Goal: Task Accomplishment & Management: Use online tool/utility

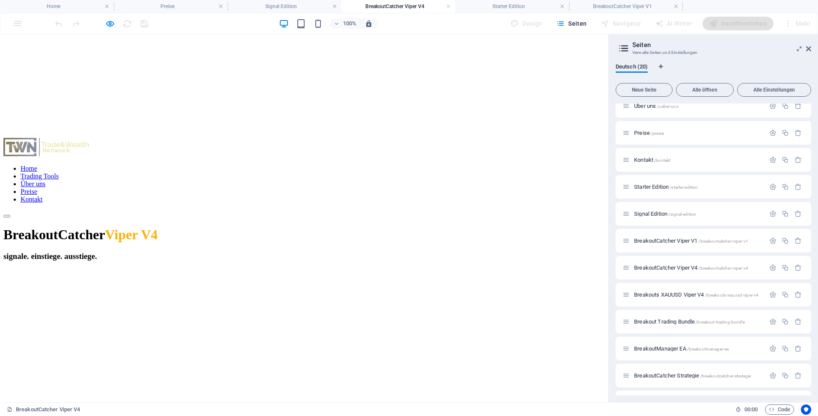
scroll to position [937, 0]
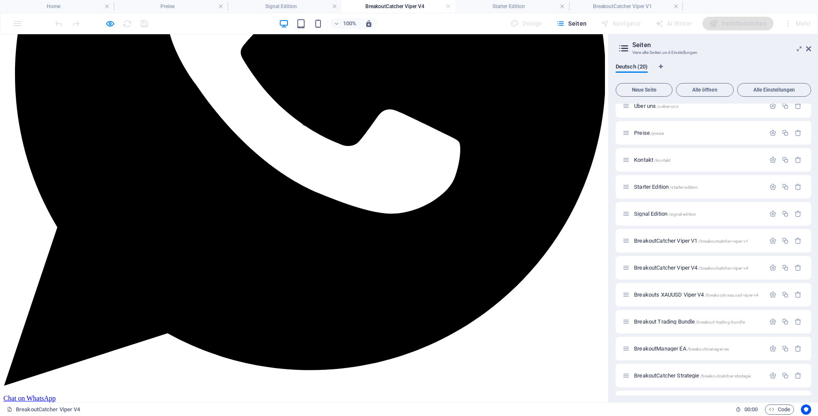
scroll to position [210, 0]
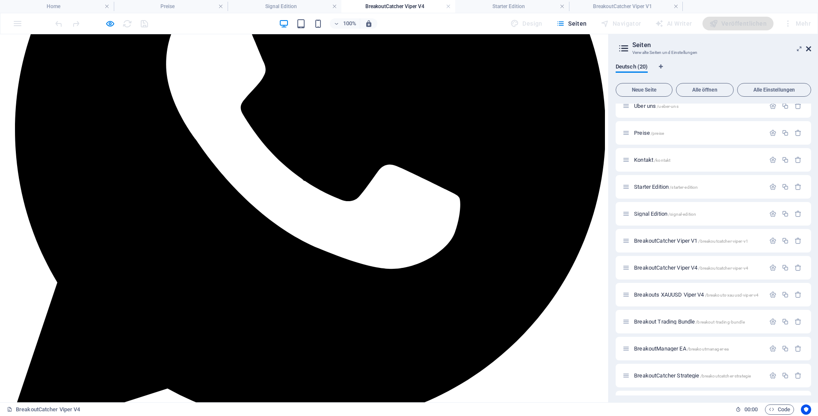
click at [810, 50] on icon at bounding box center [808, 48] width 5 height 7
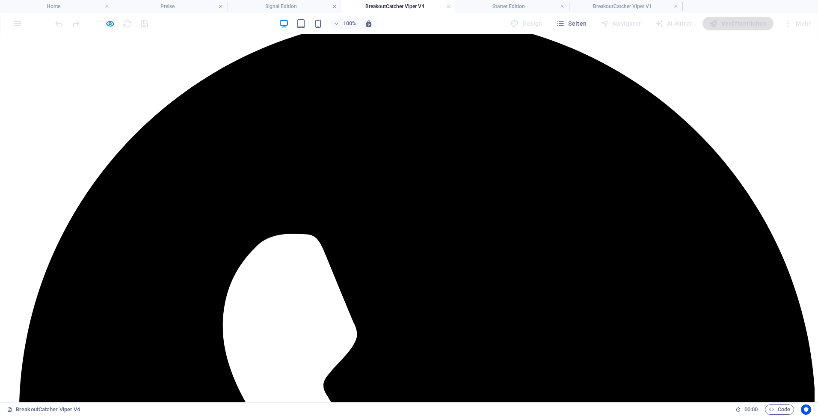
scroll to position [0, 0]
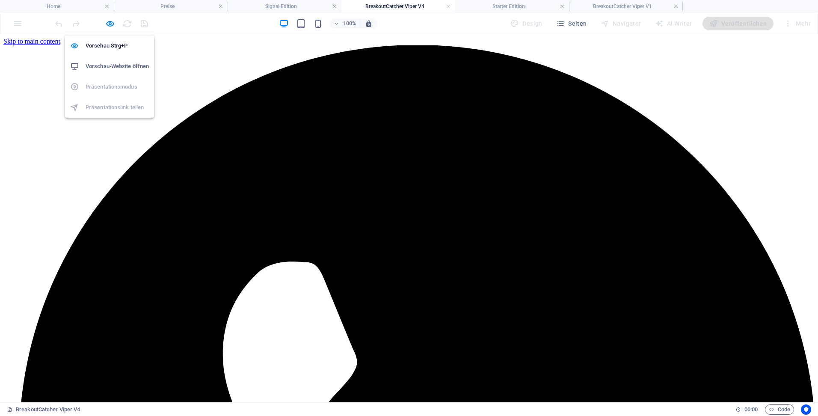
drag, startPoint x: 112, startPoint y: 24, endPoint x: 121, endPoint y: 27, distance: 9.8
click at [112, 24] on icon "button" at bounding box center [110, 24] width 10 height 10
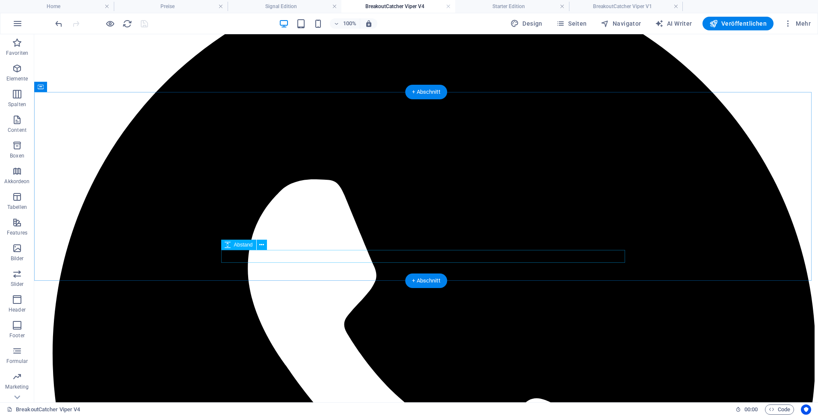
scroll to position [171, 0]
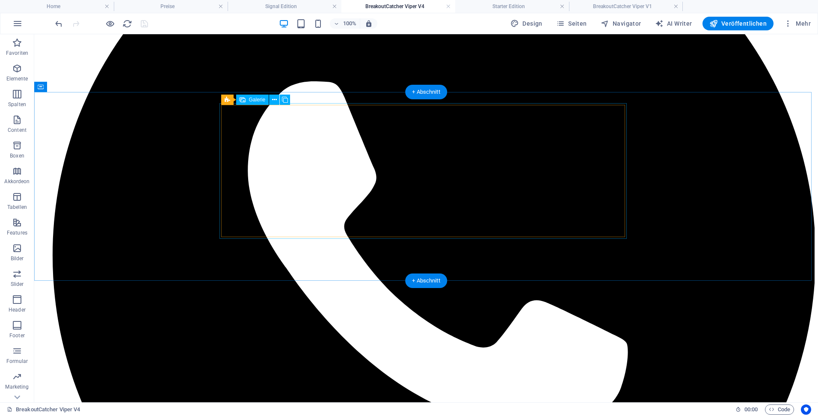
select select "4"
select select "px"
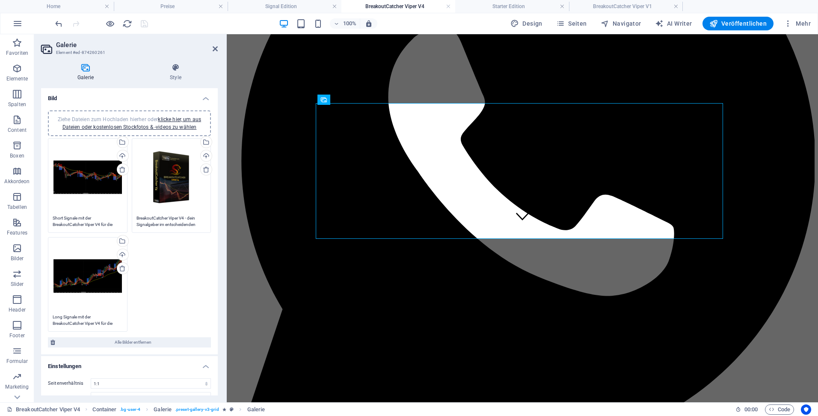
click at [128, 118] on span "Ziehe Dateien zum Hochladen hierher oder klicke hier, um aus Dateien oder koste…" at bounding box center [129, 123] width 143 height 14
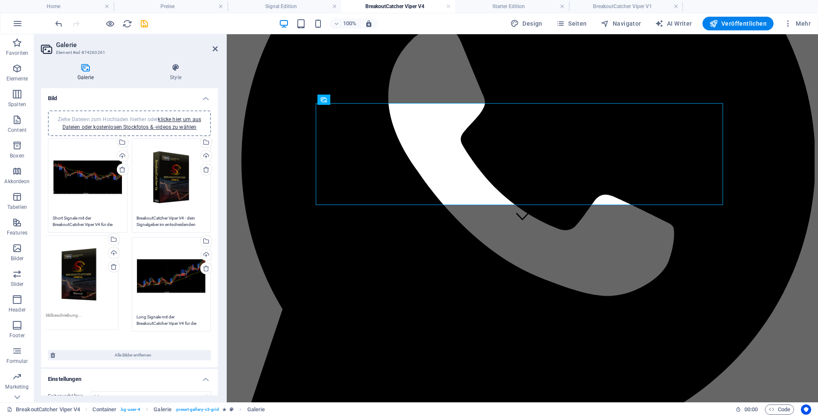
drag, startPoint x: 164, startPoint y: 274, endPoint x: 77, endPoint y: 272, distance: 86.8
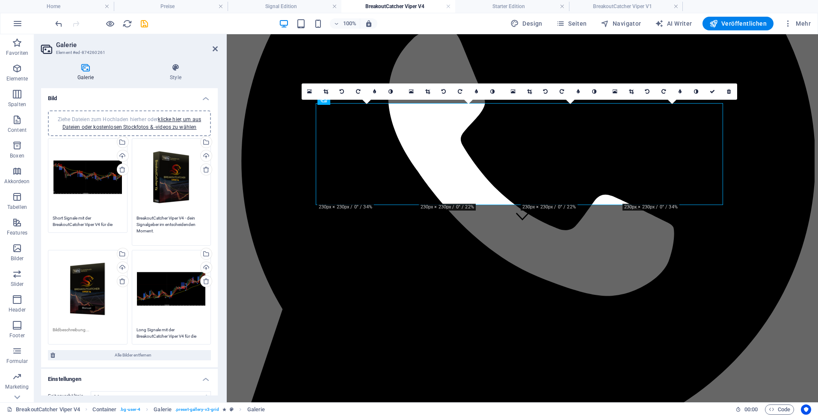
drag, startPoint x: 136, startPoint y: 217, endPoint x: 185, endPoint y: 216, distance: 49.2
click at [185, 216] on textarea "BreakoutCatcher Viper V4 - dein Signalgeber im entscheidenden Moment." at bounding box center [171, 228] width 70 height 26
click at [62, 328] on textarea at bounding box center [88, 332] width 70 height 13
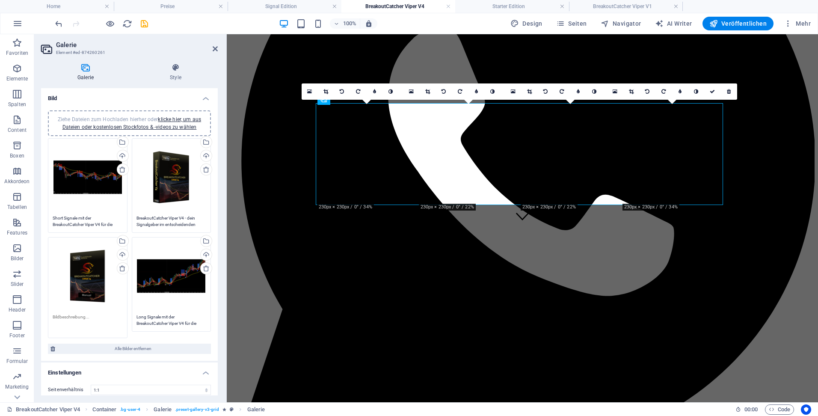
paste textarea "BreakoutCatcher Viper V4"
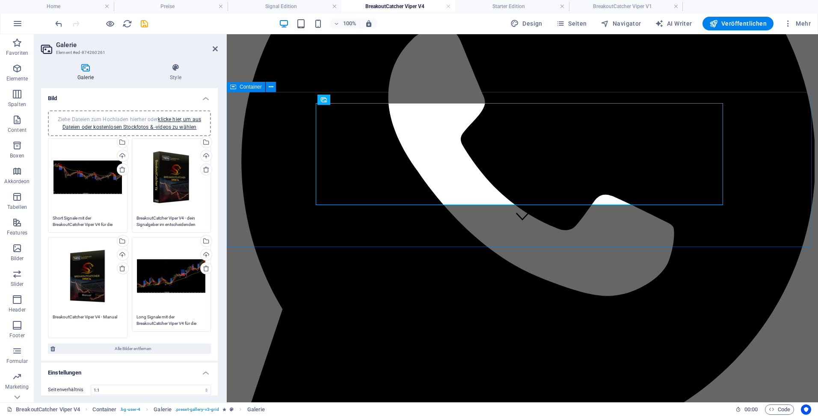
type textarea "BreakoutCatcher Viper V4 - Manual"
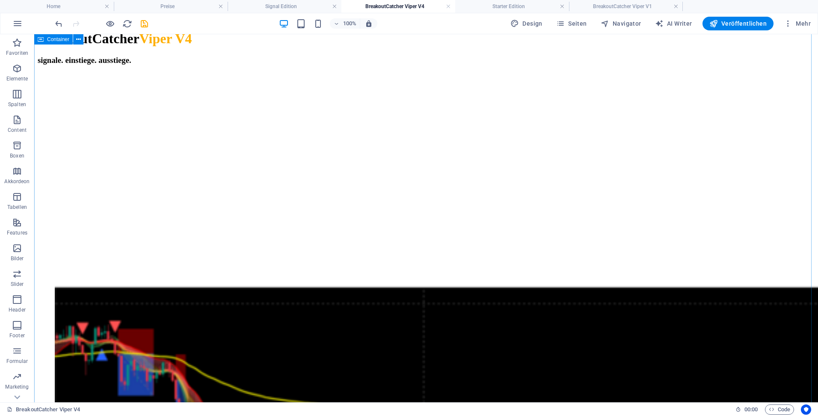
scroll to position [1967, 0]
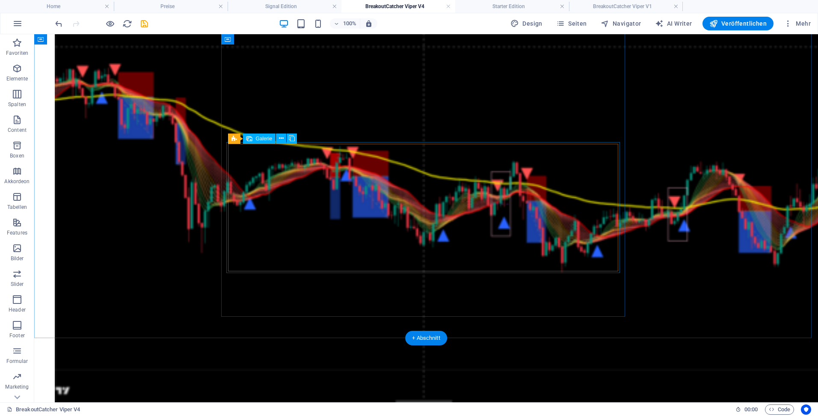
select select "4"
select select "px"
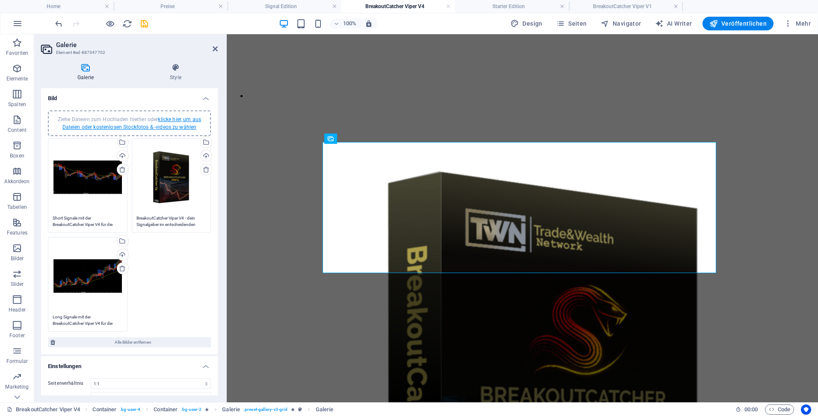
click at [160, 125] on link "klicke hier, um aus Dateien oder kostenlosen Stockfotos & -videos zu wählen" at bounding box center [131, 123] width 139 height 14
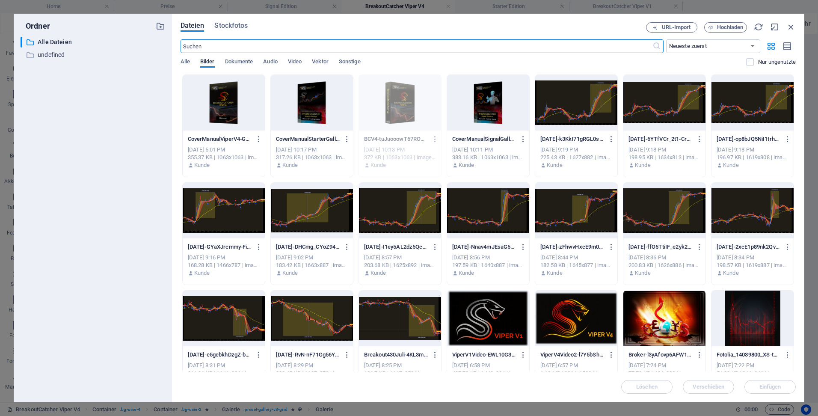
scroll to position [1912, 0]
click at [223, 100] on div at bounding box center [224, 103] width 82 height 56
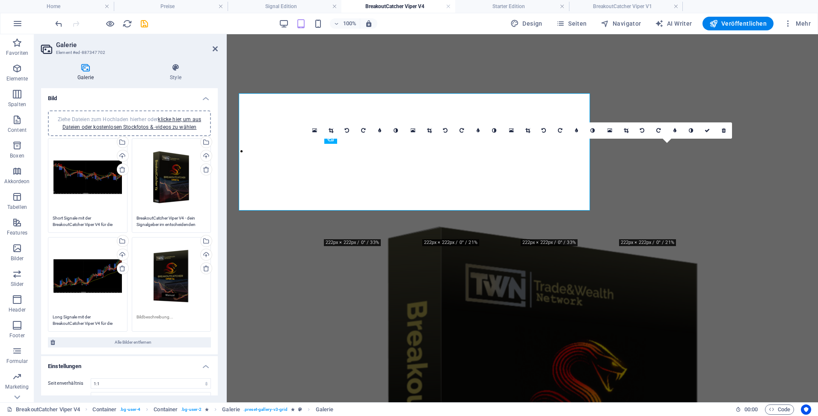
scroll to position [1967, 0]
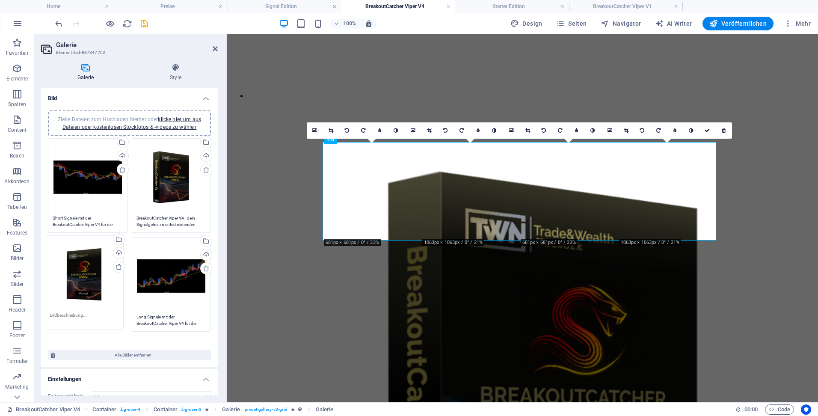
drag, startPoint x: 176, startPoint y: 279, endPoint x: 91, endPoint y: 277, distance: 85.6
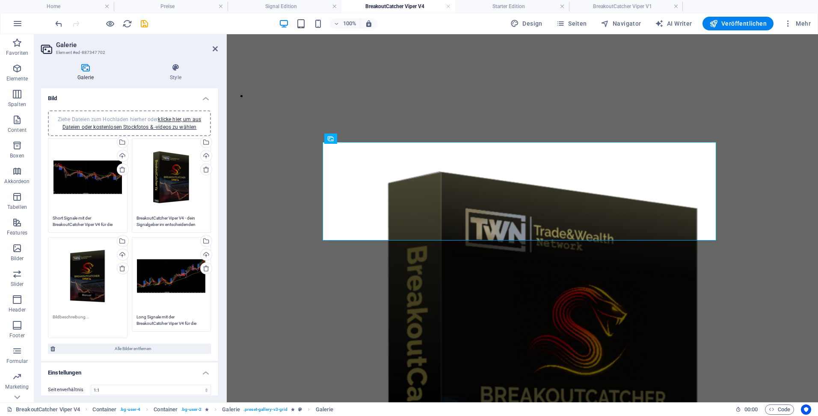
drag, startPoint x: 53, startPoint y: 315, endPoint x: 98, endPoint y: 316, distance: 45.3
click at [98, 316] on textarea at bounding box center [88, 322] width 70 height 19
paste textarea "BreakoutCatcher Viper V4"
type textarea "BreakoutCatcher Viper V4 - Manual"
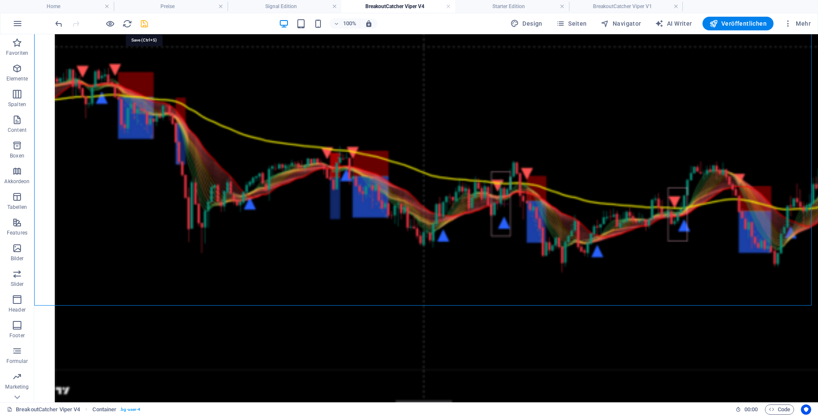
click at [141, 22] on icon "save" at bounding box center [144, 24] width 10 height 10
click at [621, 5] on h4 "BreakoutCatcher Viper V1" at bounding box center [626, 6] width 114 height 9
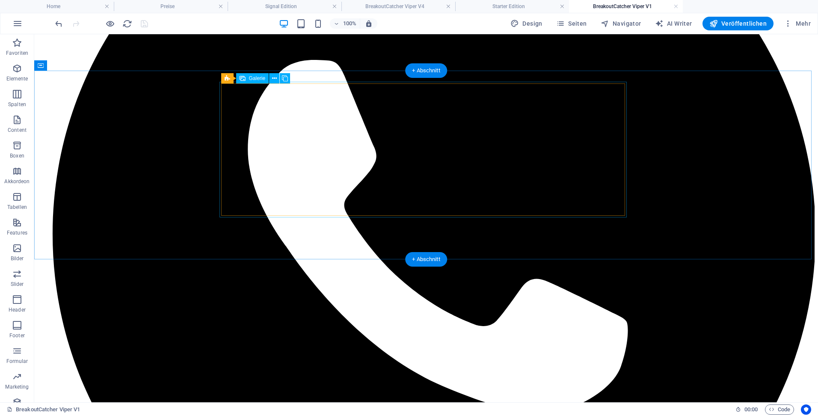
scroll to position [171, 0]
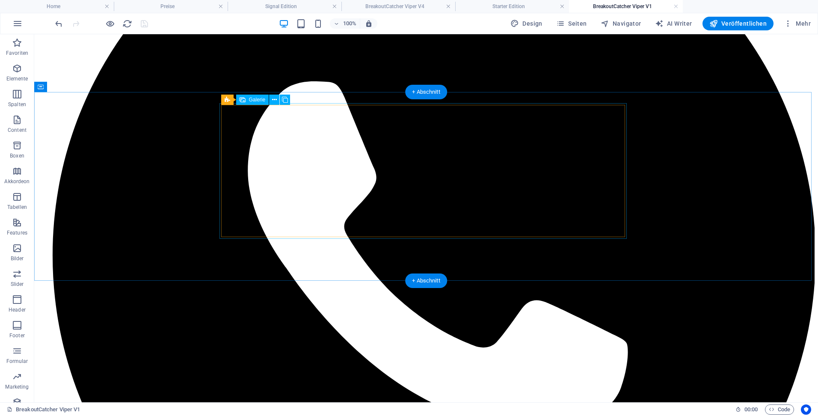
select select "4"
select select "px"
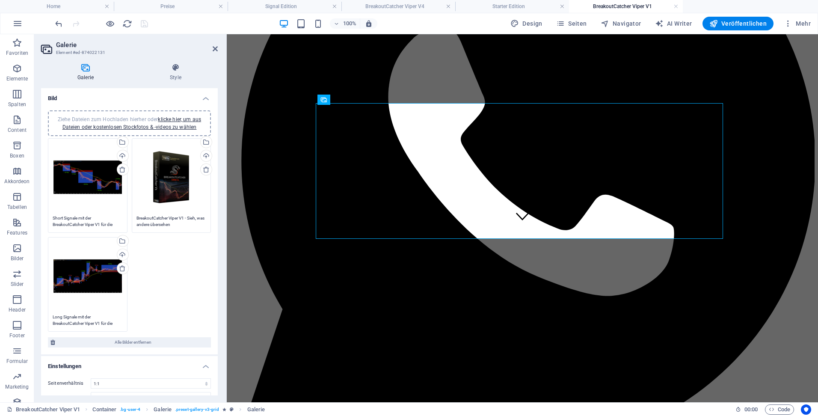
click at [129, 118] on span "Ziehe Dateien zum Hochladen hierher oder klicke hier, um aus Dateien oder koste…" at bounding box center [129, 123] width 143 height 14
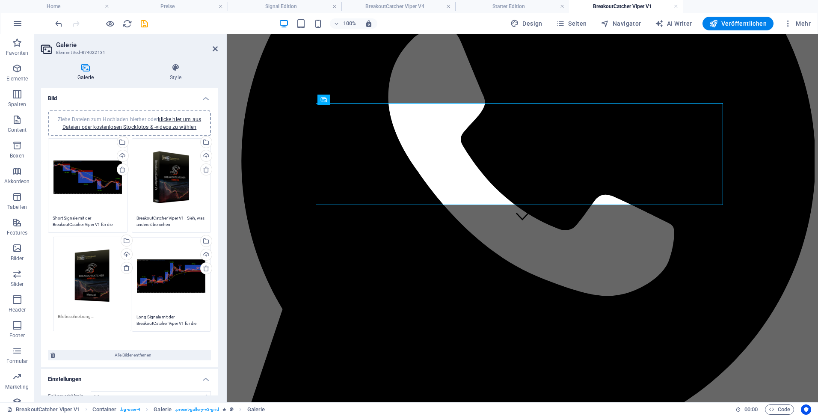
drag, startPoint x: 171, startPoint y: 281, endPoint x: 94, endPoint y: 280, distance: 77.8
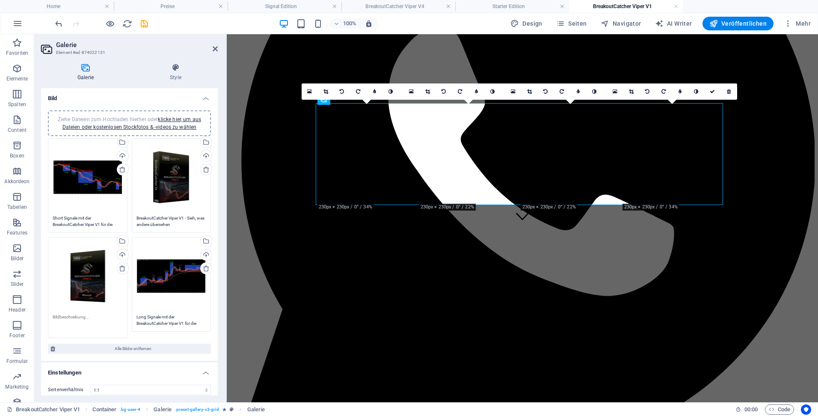
click at [84, 318] on textarea at bounding box center [88, 322] width 70 height 19
paste textarea "BreakoutCatcher Viper V4"
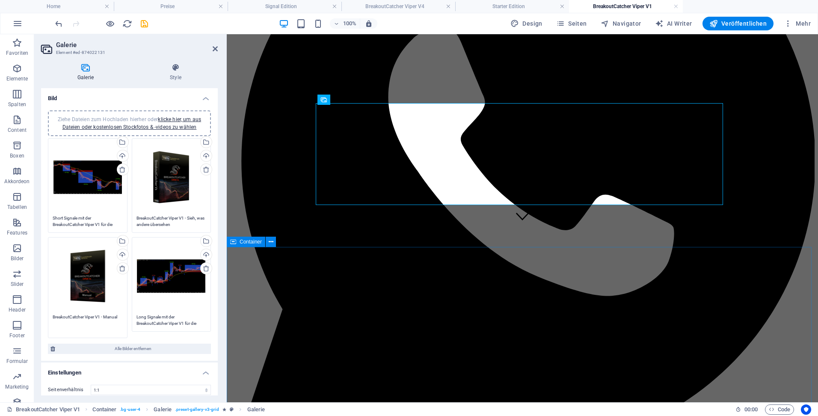
type textarea "BreakoutCatcher Viper V1 - Manual"
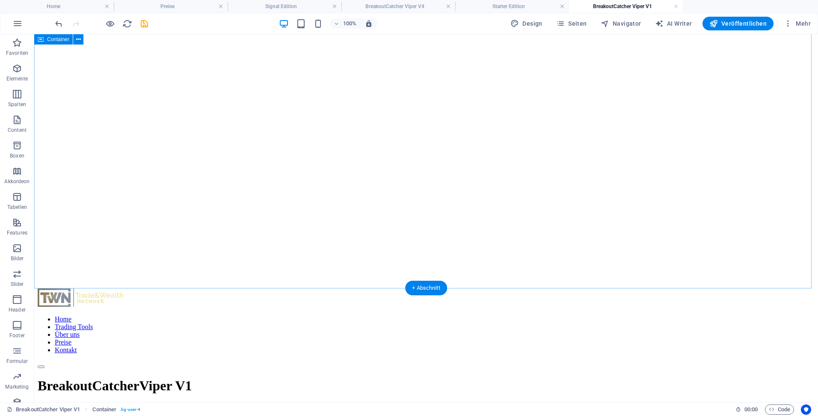
scroll to position [1369, 0]
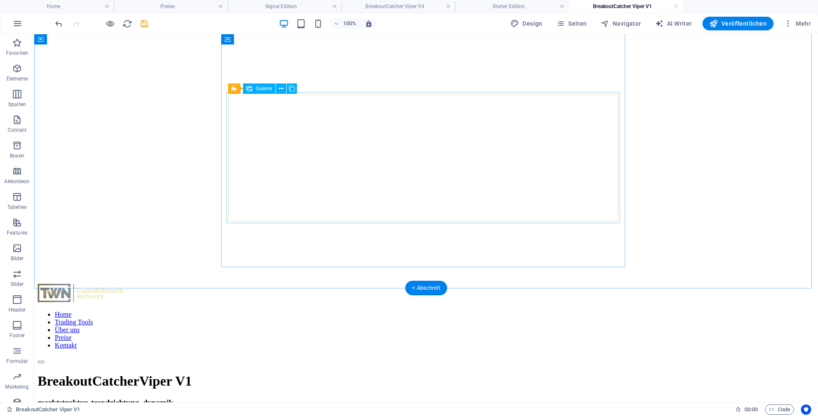
select select "4"
select select "px"
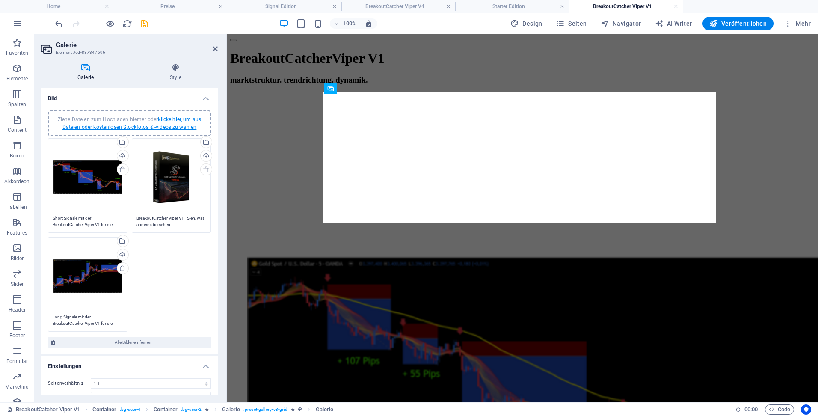
click at [166, 120] on link "klicke hier, um aus Dateien oder kostenlosen Stockfotos & -videos zu wählen" at bounding box center [131, 123] width 139 height 14
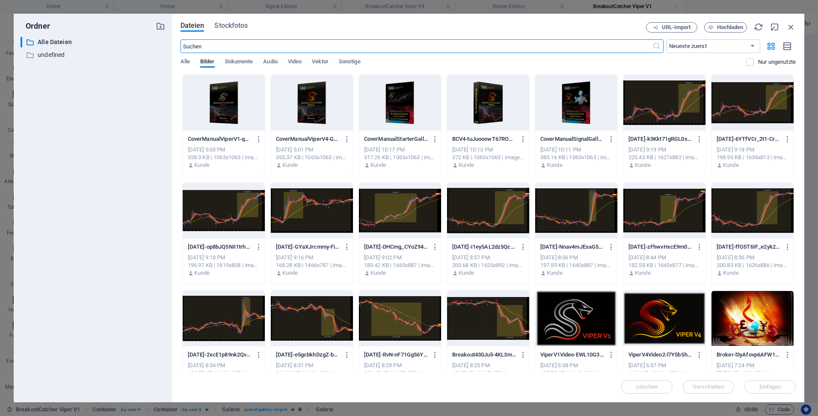
scroll to position [1365, 0]
click at [219, 96] on div at bounding box center [224, 103] width 82 height 56
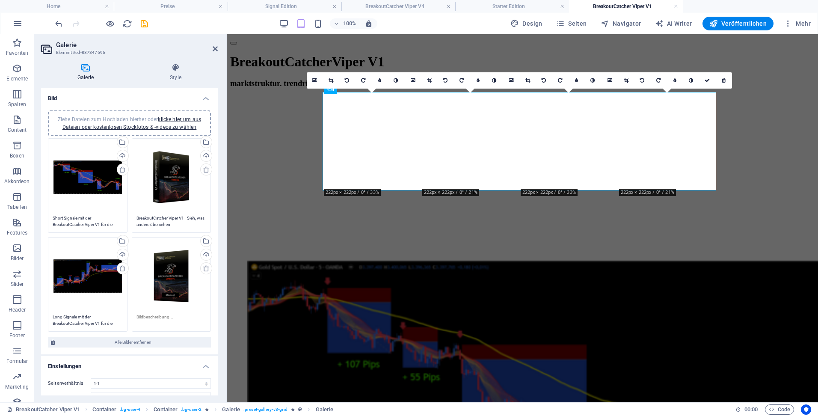
scroll to position [1369, 0]
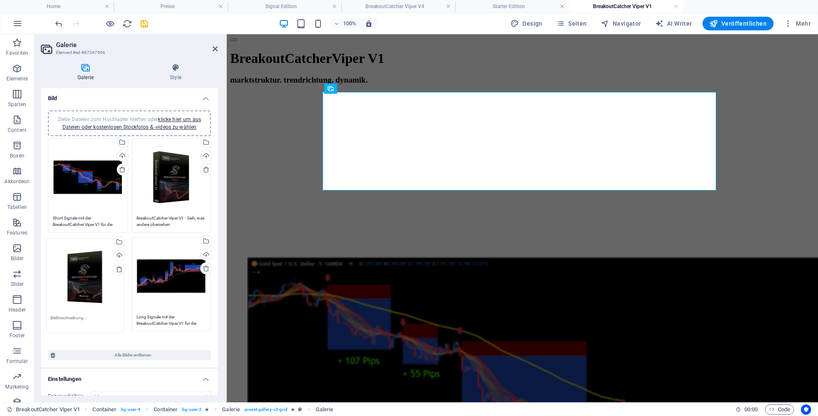
drag, startPoint x: 169, startPoint y: 273, endPoint x: 84, endPoint y: 274, distance: 85.1
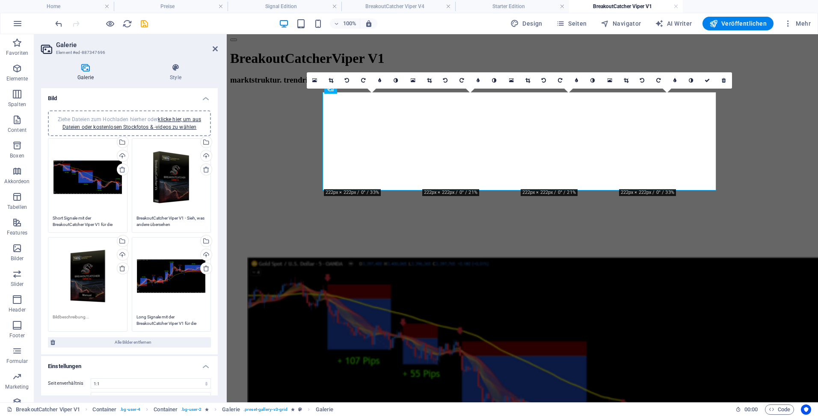
click at [79, 316] on textarea at bounding box center [88, 319] width 70 height 13
paste textarea "BreakoutCatcher Viper V4"
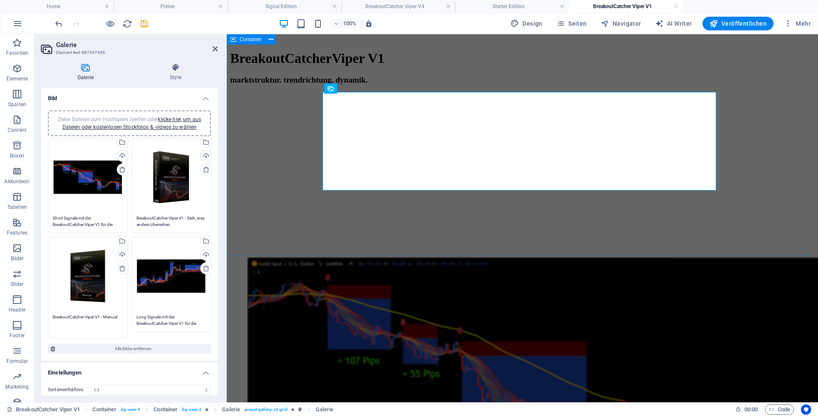
type textarea "BreakoutCatcher Viper V1 - Manual"
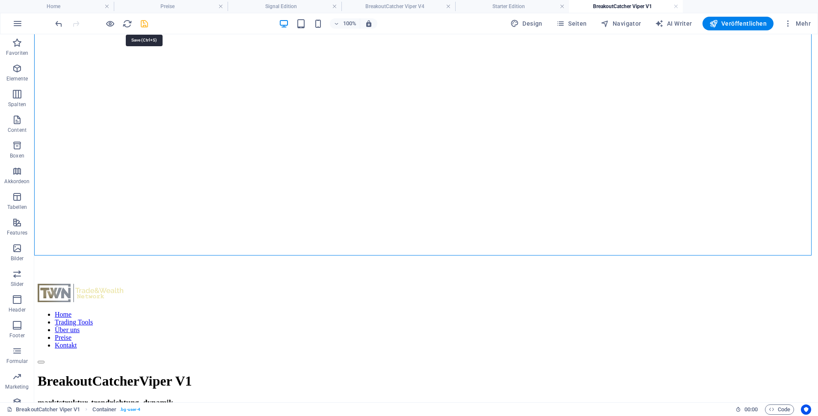
click at [145, 25] on icon "save" at bounding box center [144, 24] width 10 height 10
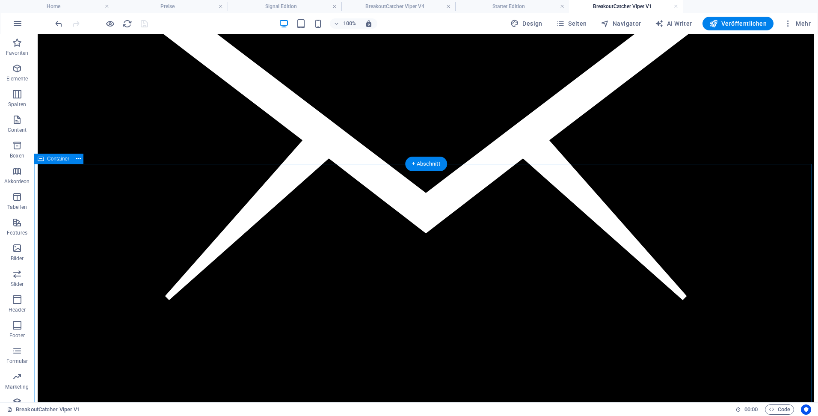
scroll to position [941, 0]
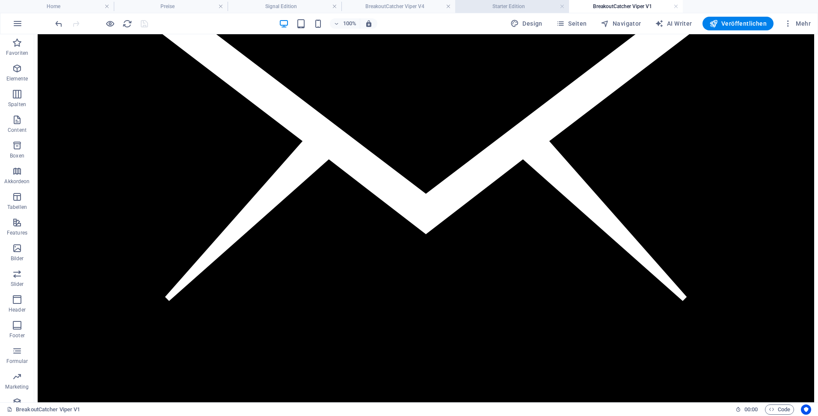
click at [494, 8] on h4 "Starter Edition" at bounding box center [512, 6] width 114 height 9
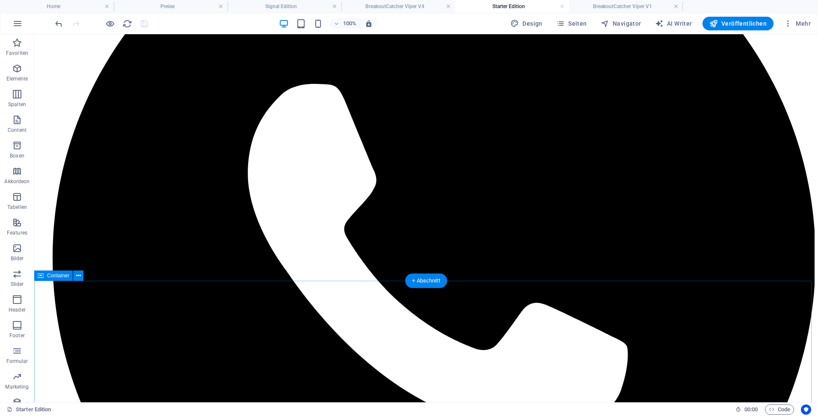
scroll to position [171, 0]
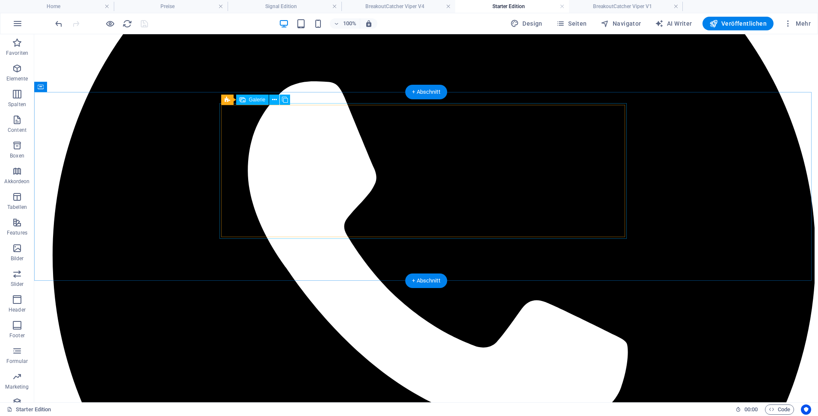
select select "4"
select select "px"
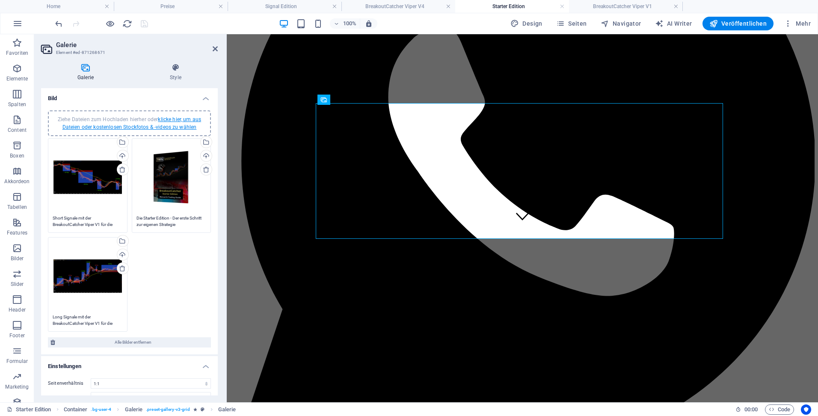
click at [174, 121] on link "klicke hier, um aus Dateien oder kostenlosen Stockfotos & -videos zu wählen" at bounding box center [131, 123] width 139 height 14
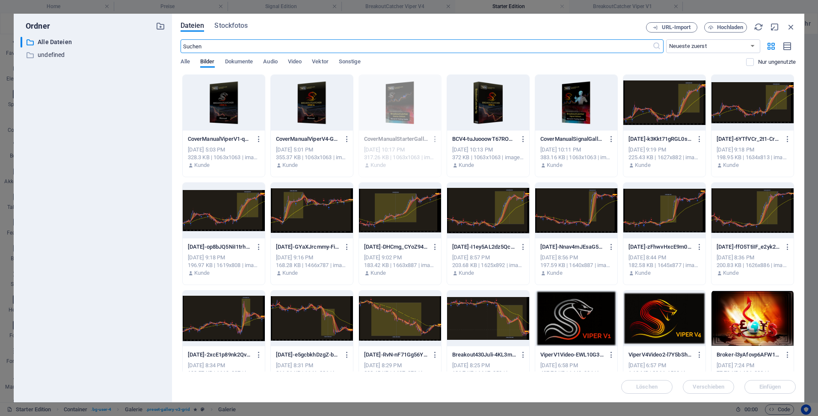
click at [226, 111] on div at bounding box center [224, 103] width 82 height 56
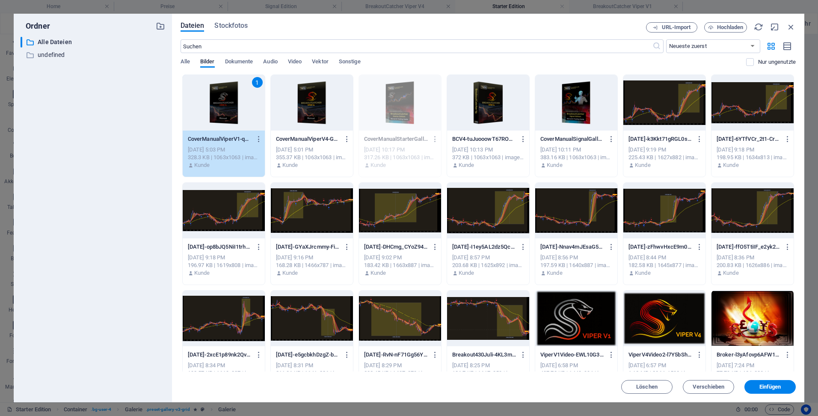
click at [226, 111] on div "1" at bounding box center [224, 103] width 82 height 56
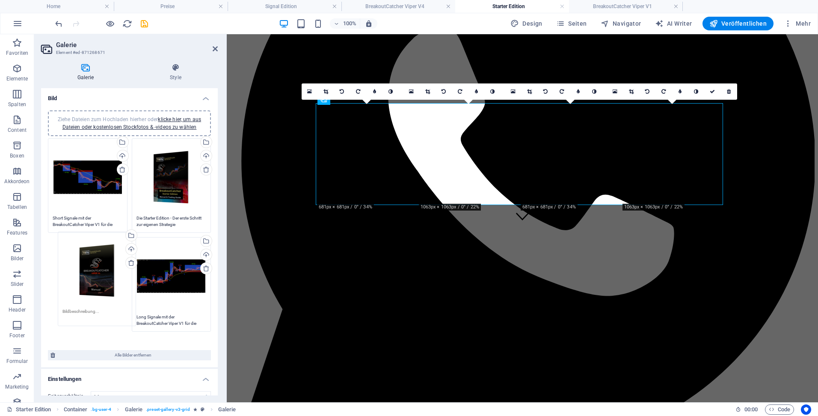
drag, startPoint x: 175, startPoint y: 283, endPoint x: 102, endPoint y: 277, distance: 73.3
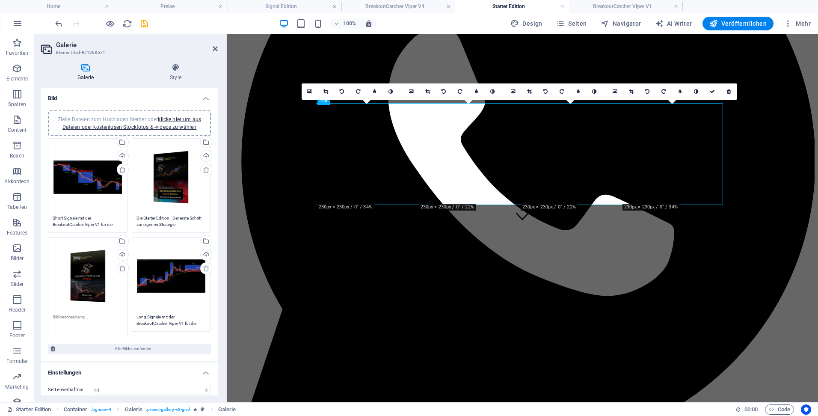
click at [63, 315] on textarea at bounding box center [88, 322] width 70 height 19
paste textarea "BreakoutCatcher Viper V4"
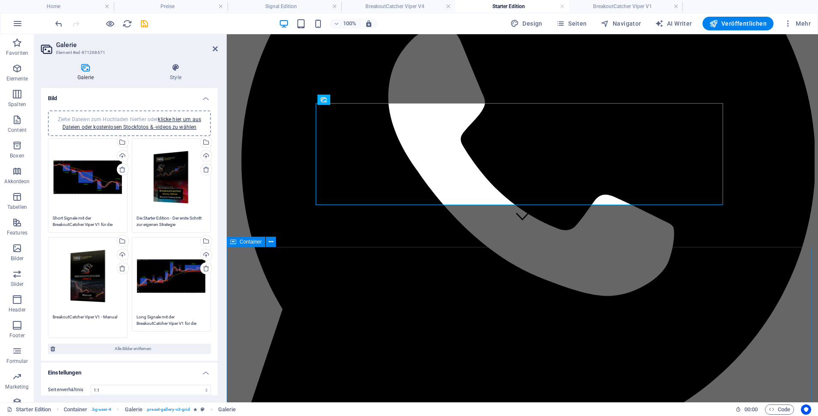
type textarea "BreakoutCatcher Viper V1 - Manual"
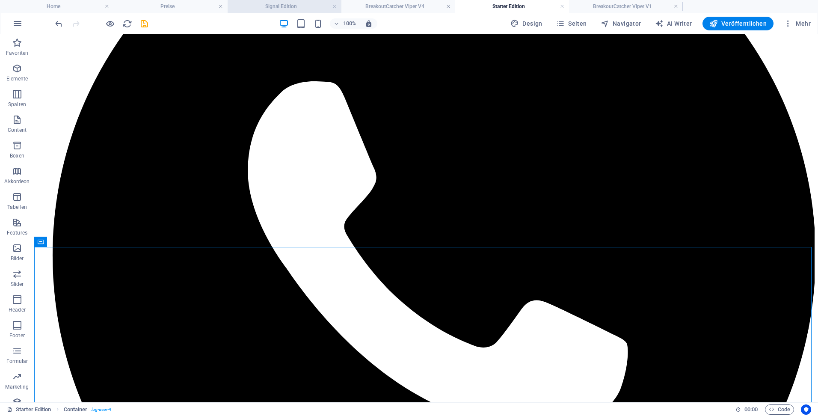
click at [307, 4] on h4 "Signal Edition" at bounding box center [285, 6] width 114 height 9
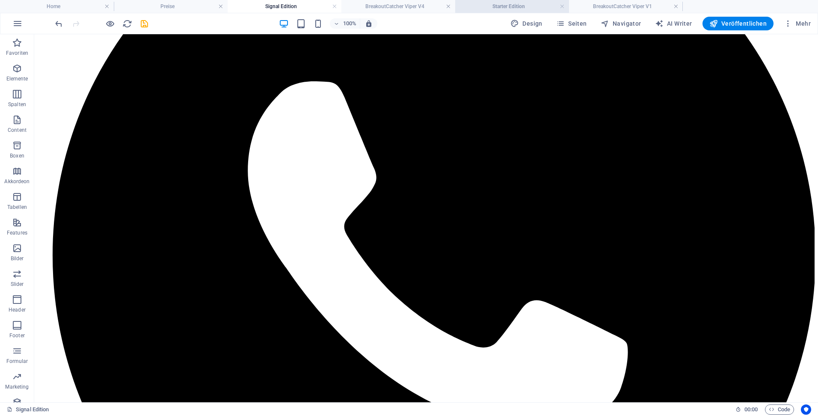
drag, startPoint x: 475, startPoint y: 7, endPoint x: 351, endPoint y: 77, distance: 142.5
click at [475, 7] on h4 "Starter Edition" at bounding box center [512, 6] width 114 height 9
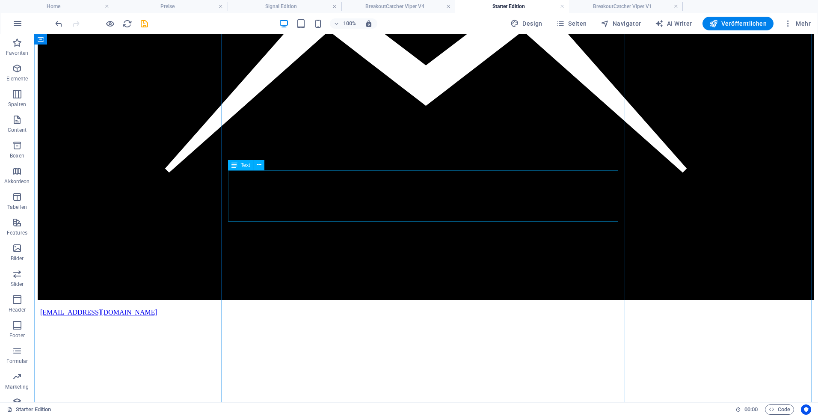
scroll to position [1283, 0]
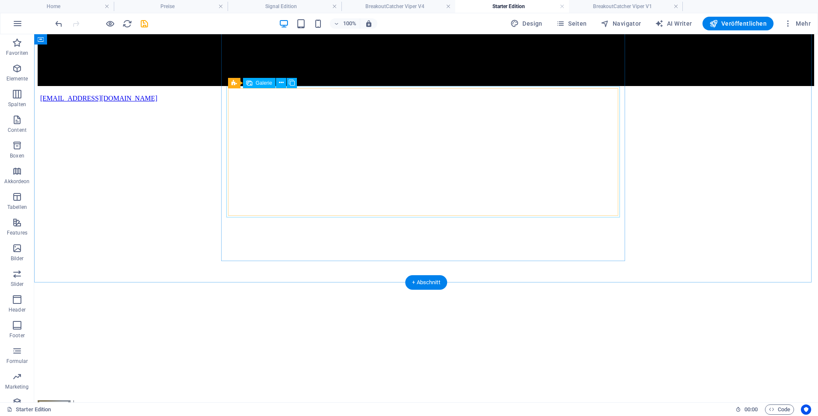
select select "4"
select select "px"
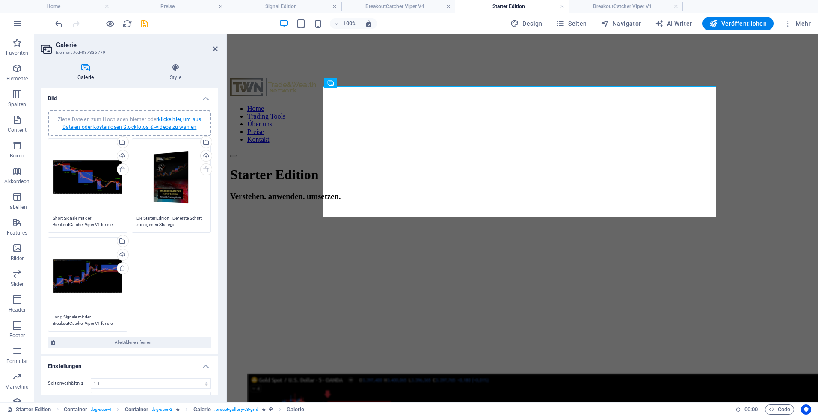
click at [167, 118] on link "klicke hier, um aus Dateien oder kostenlosen Stockfotos & -videos zu wählen" at bounding box center [131, 123] width 139 height 14
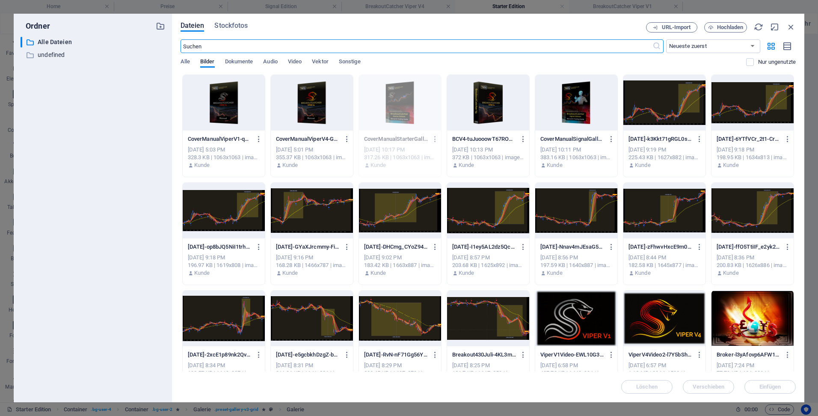
scroll to position [1287, 0]
click at [229, 103] on div at bounding box center [224, 103] width 82 height 56
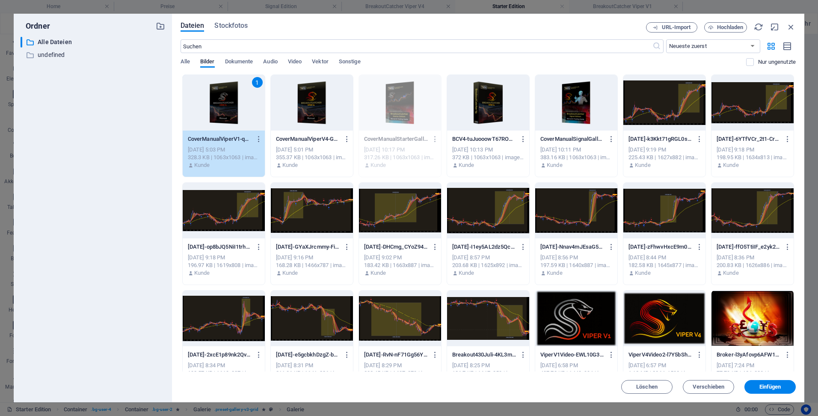
click at [229, 103] on div "1" at bounding box center [224, 103] width 82 height 56
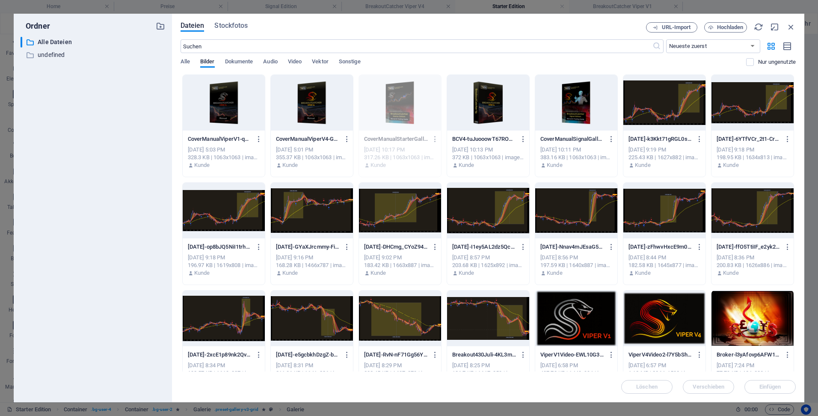
click at [229, 103] on div at bounding box center [224, 103] width 82 height 56
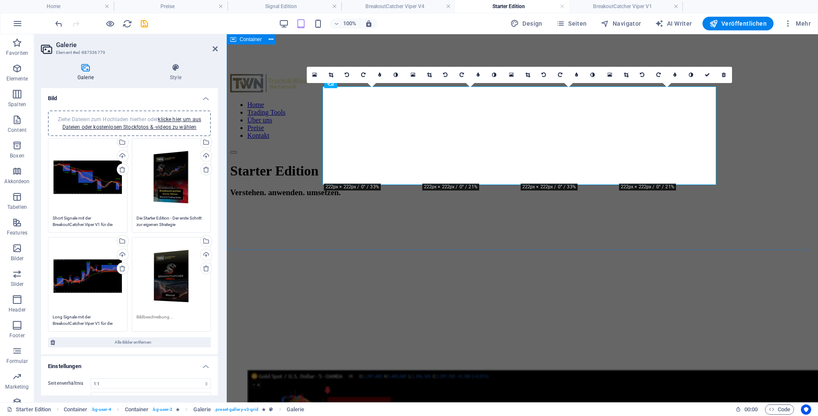
scroll to position [1283, 0]
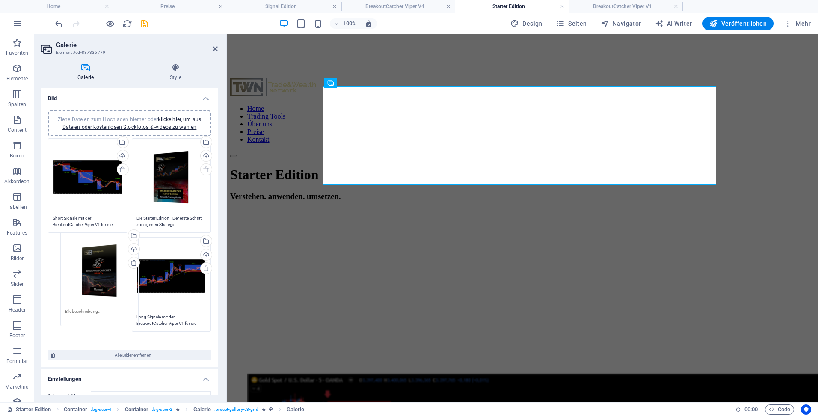
drag, startPoint x: 167, startPoint y: 280, endPoint x: 97, endPoint y: 274, distance: 70.8
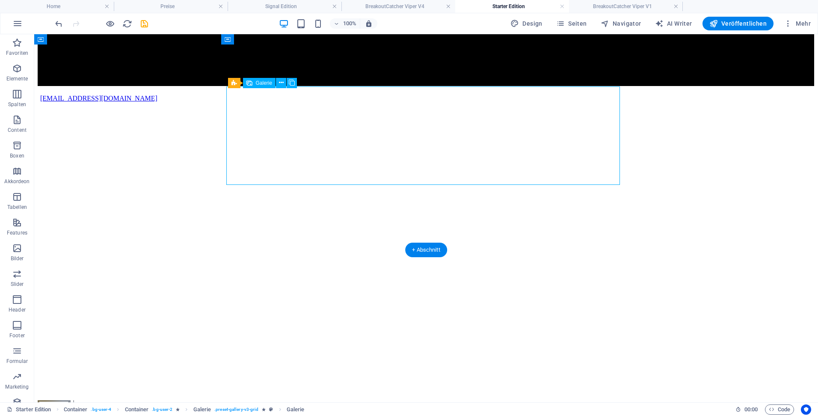
select select "4"
select select "px"
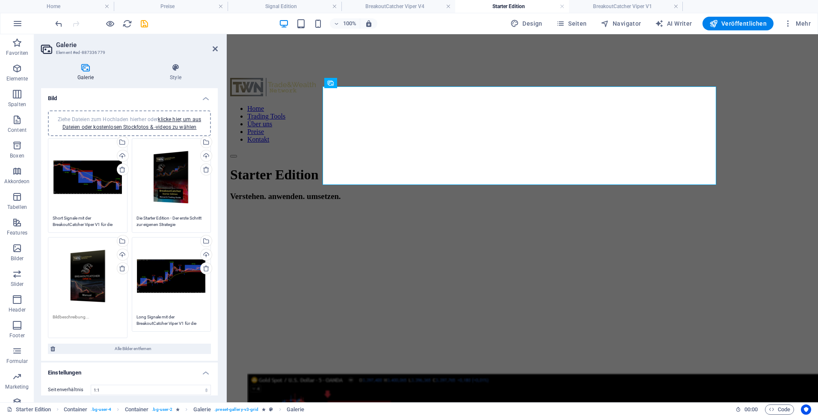
click at [75, 317] on textarea at bounding box center [88, 322] width 70 height 19
paste textarea "BreakoutCatcher Viper V4"
type textarea "BreakoutCatcher Viper V1 - Manual"
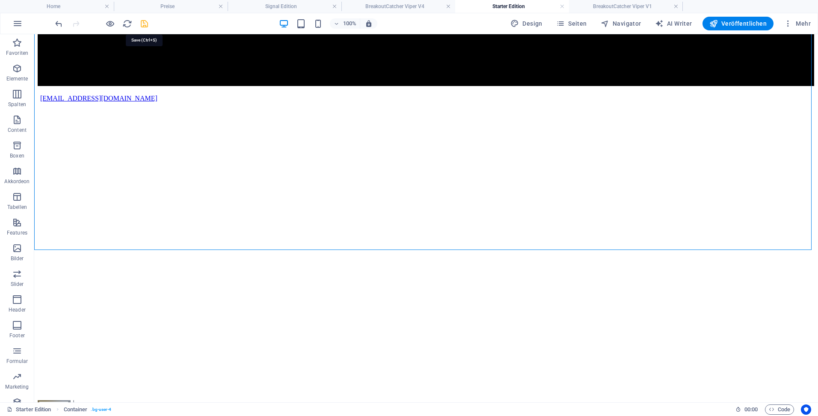
click at [142, 24] on icon "save" at bounding box center [144, 24] width 10 height 10
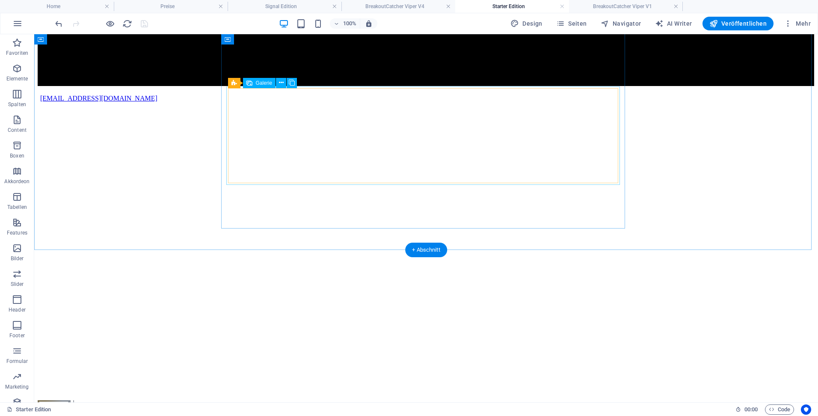
select select "4"
select select "px"
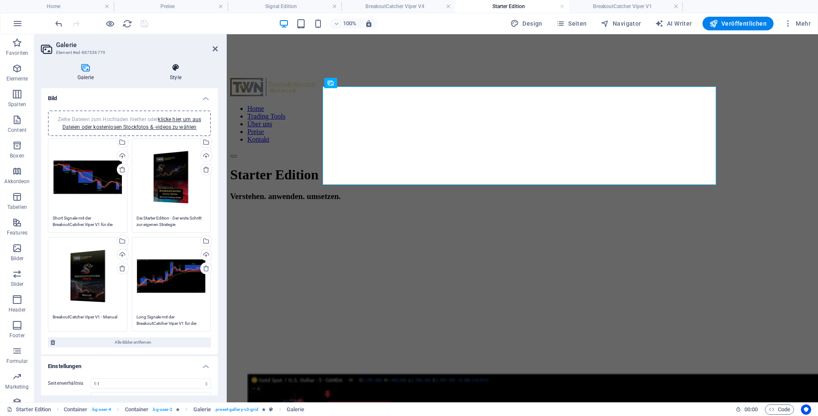
click at [178, 70] on icon at bounding box center [175, 67] width 84 height 9
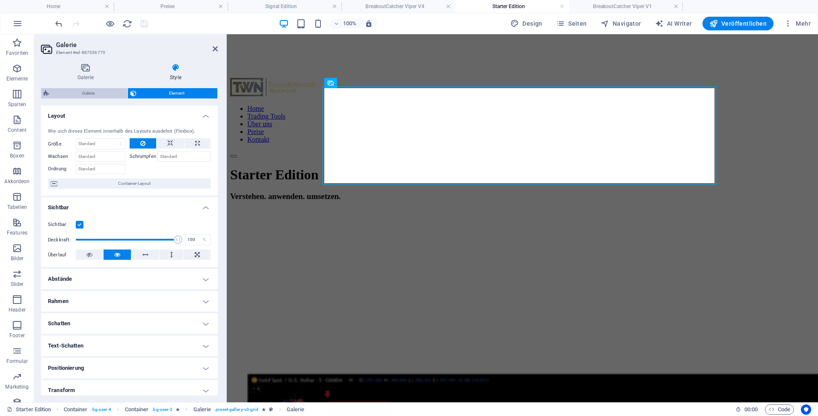
click at [71, 95] on span "Galerie" at bounding box center [88, 93] width 73 height 10
select select "rem"
select select "preset-gallery-v3-grid"
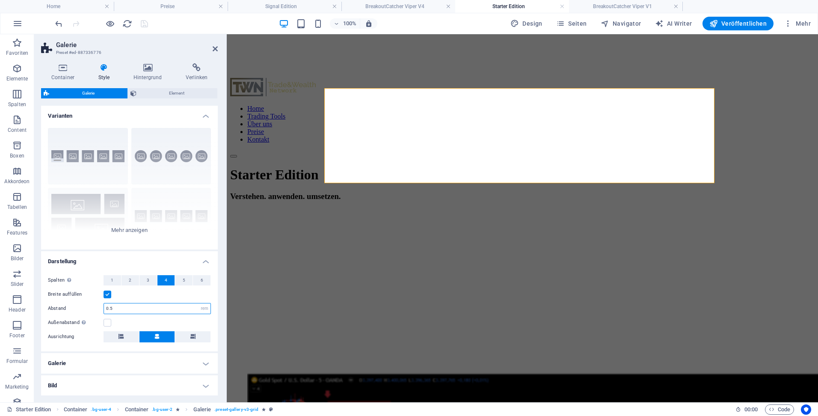
click at [109, 310] on input "0.5" at bounding box center [157, 308] width 106 height 10
type input "0.5"
click at [139, 295] on div "Breite auffüllen" at bounding box center [129, 294] width 163 height 10
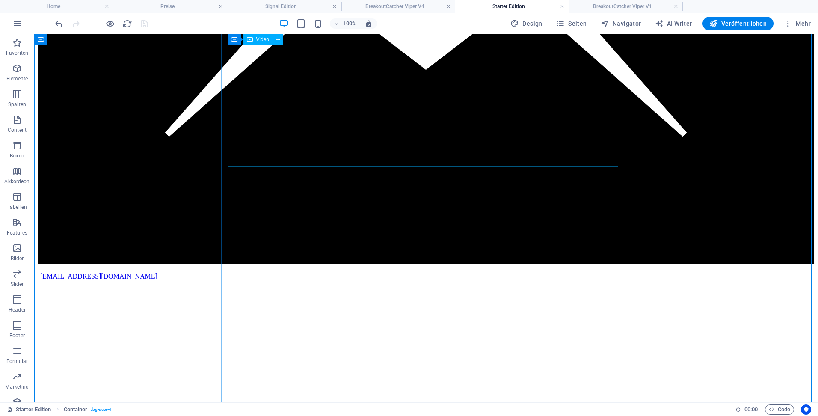
scroll to position [984, 0]
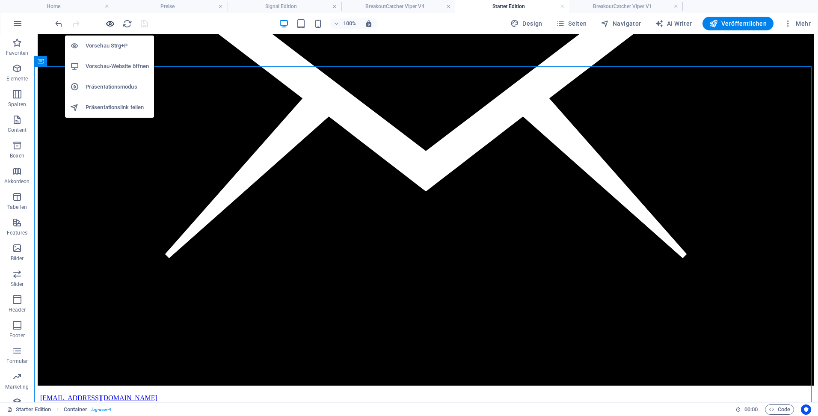
click at [107, 23] on icon "button" at bounding box center [110, 24] width 10 height 10
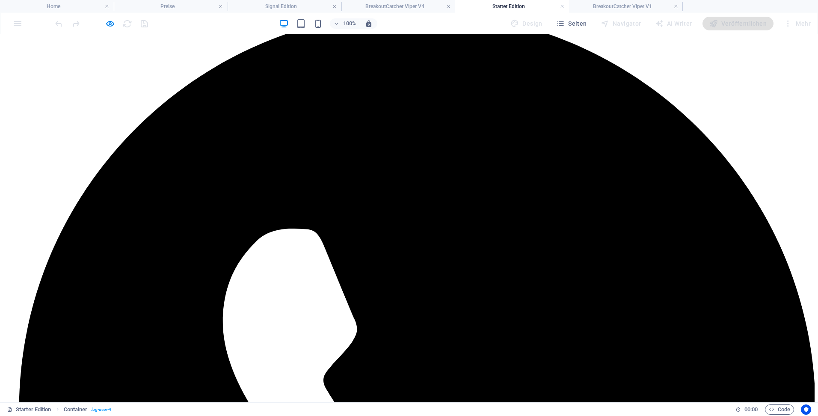
scroll to position [0, 0]
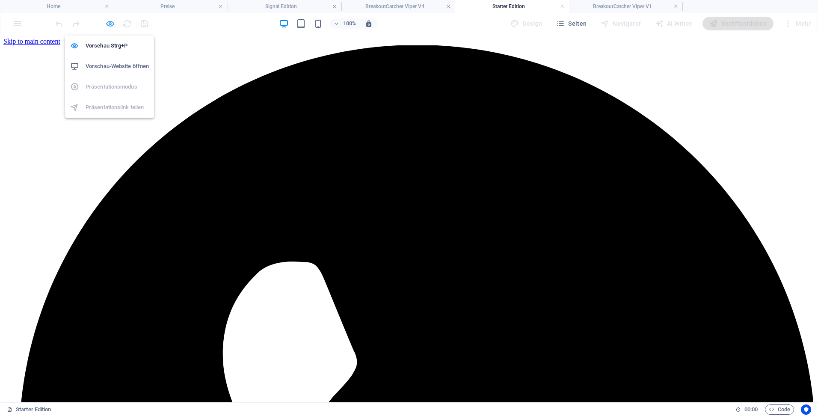
click at [113, 26] on icon "button" at bounding box center [110, 24] width 10 height 10
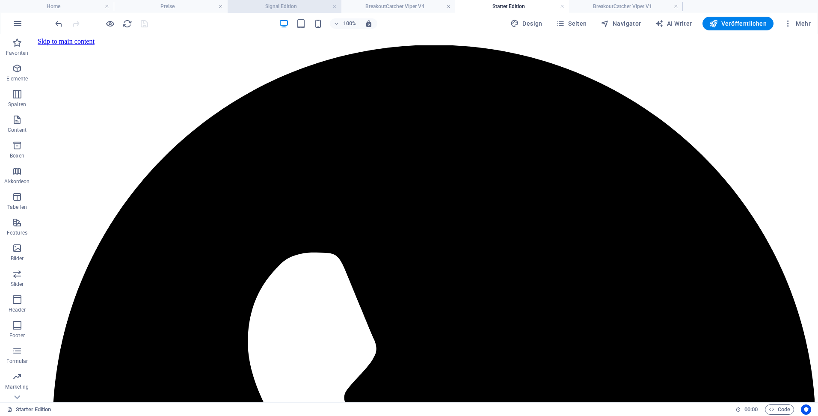
click at [272, 6] on h4 "Signal Edition" at bounding box center [285, 6] width 114 height 9
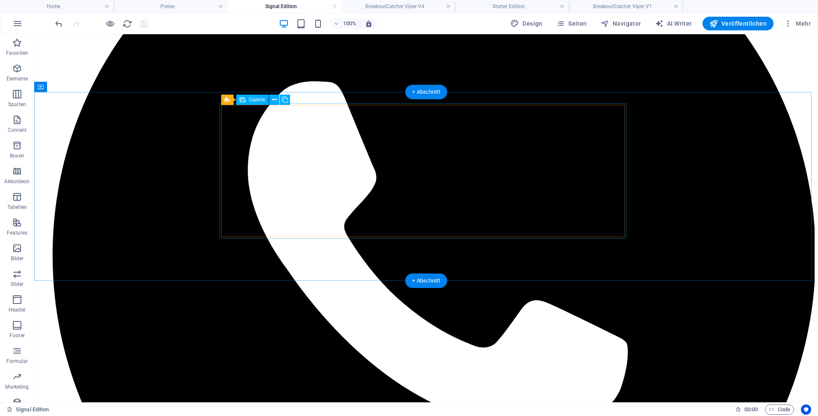
select select "4"
select select "px"
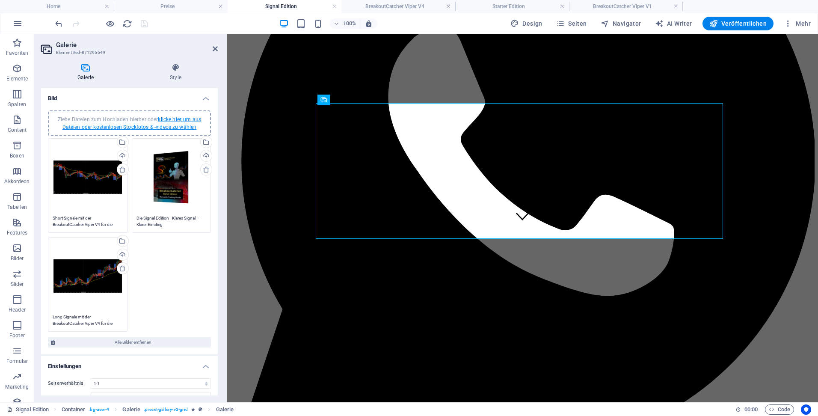
click at [177, 119] on link "klicke hier, um aus Dateien oder kostenlosen Stockfotos & -videos zu wählen" at bounding box center [131, 123] width 139 height 14
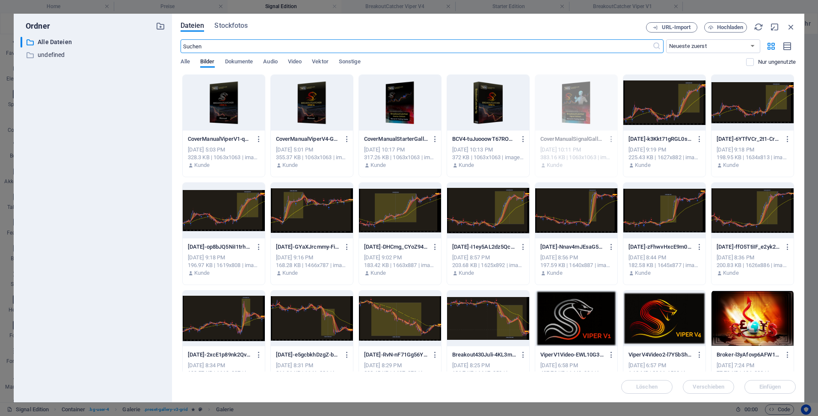
click at [314, 99] on div at bounding box center [312, 103] width 82 height 56
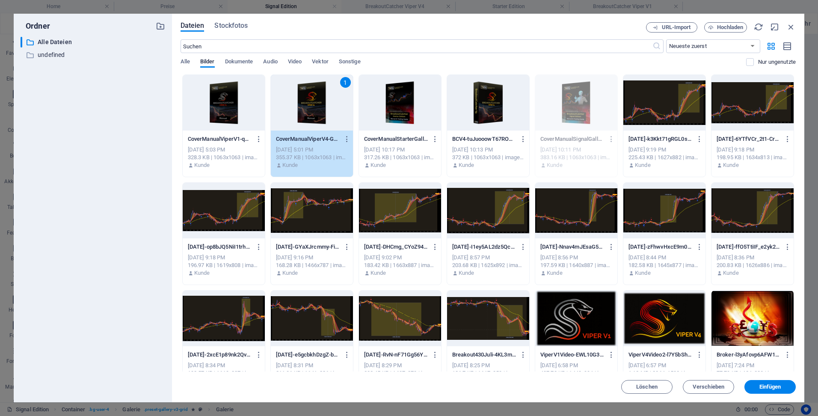
click at [314, 99] on div "1" at bounding box center [312, 103] width 82 height 56
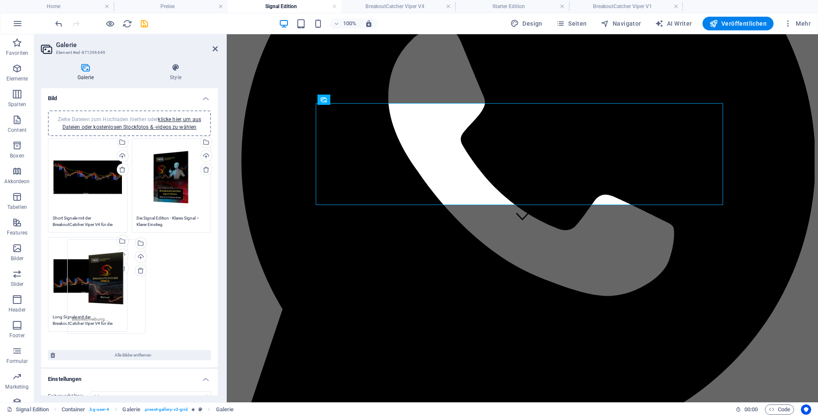
drag, startPoint x: 172, startPoint y: 275, endPoint x: 91, endPoint y: 277, distance: 81.3
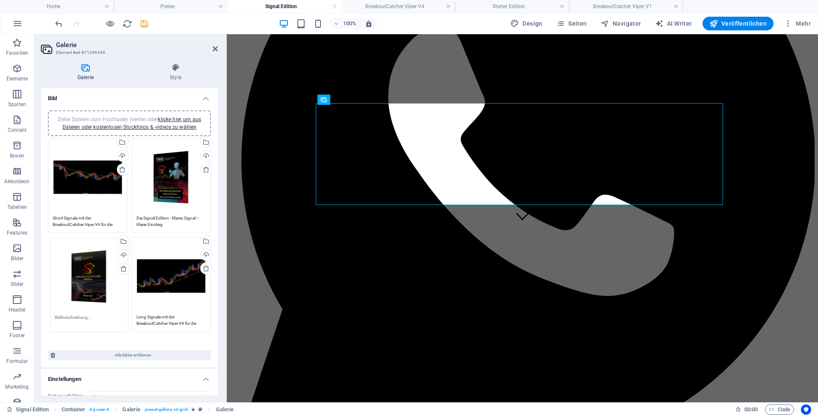
drag, startPoint x: 166, startPoint y: 272, endPoint x: 86, endPoint y: 272, distance: 80.8
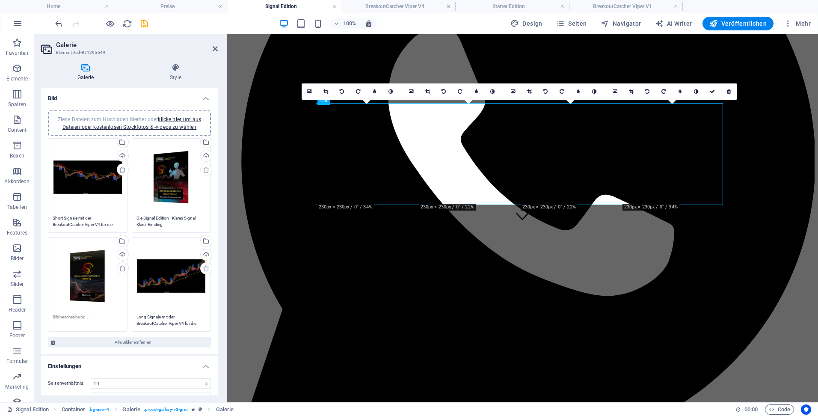
click at [91, 315] on textarea at bounding box center [88, 319] width 70 height 13
paste textarea "BreakoutCatcher Viper V4"
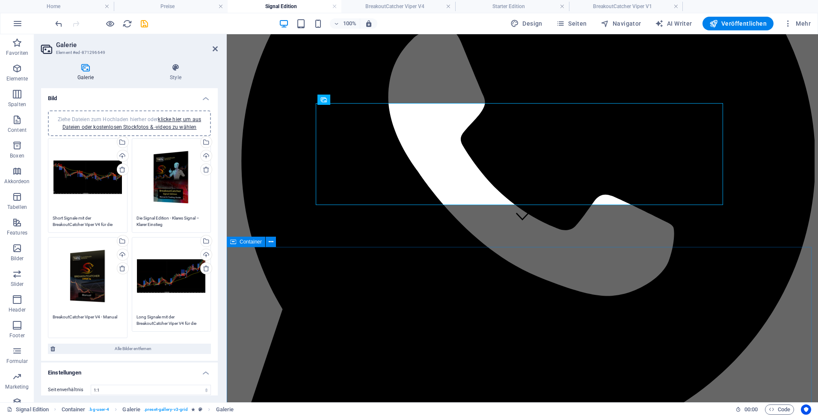
type textarea "BreakoutCatcher Viper V4 - Manual"
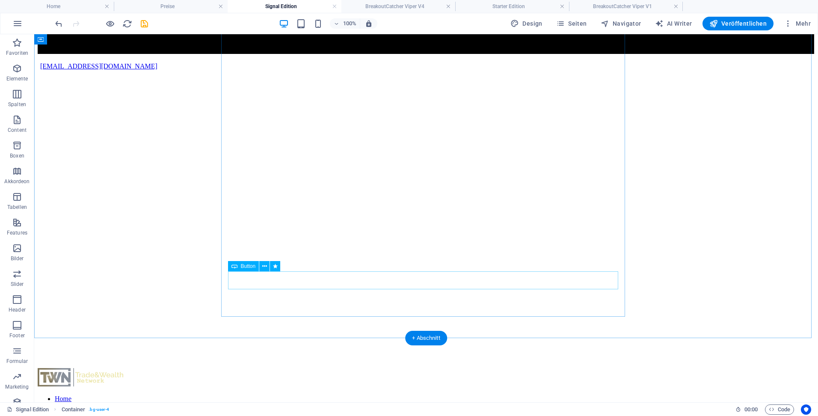
scroll to position [1240, 0]
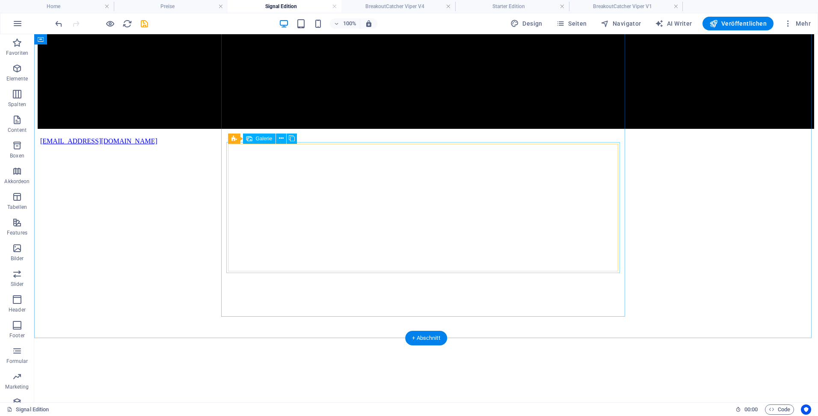
select select "4"
select select "px"
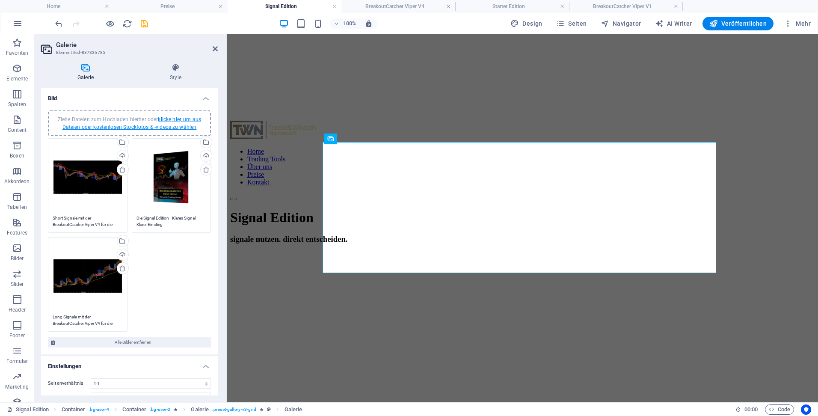
click at [161, 119] on link "klicke hier, um aus Dateien oder kostenlosen Stockfotos & -videos zu wählen" at bounding box center [131, 123] width 139 height 14
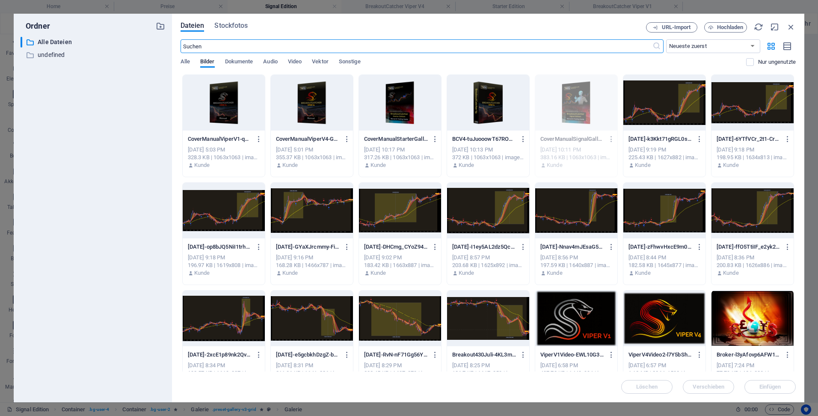
scroll to position [1293, 0]
click at [310, 101] on div at bounding box center [312, 103] width 82 height 56
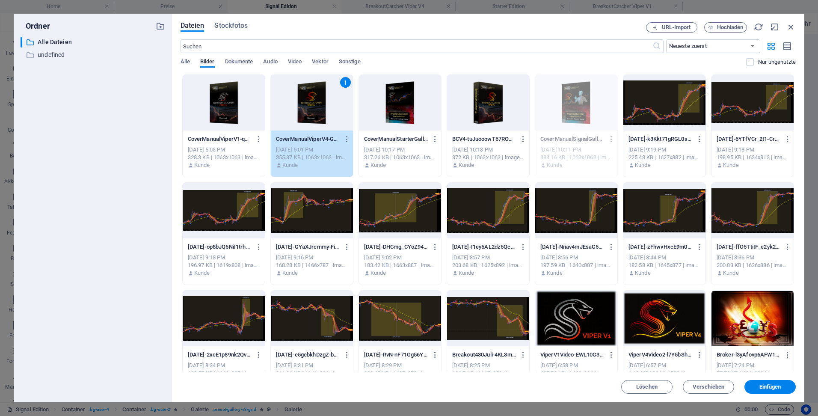
click at [310, 101] on div "1" at bounding box center [312, 103] width 82 height 56
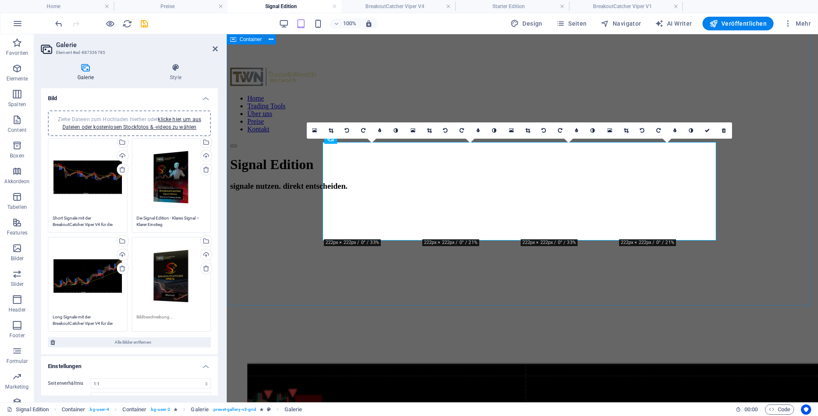
scroll to position [1240, 0]
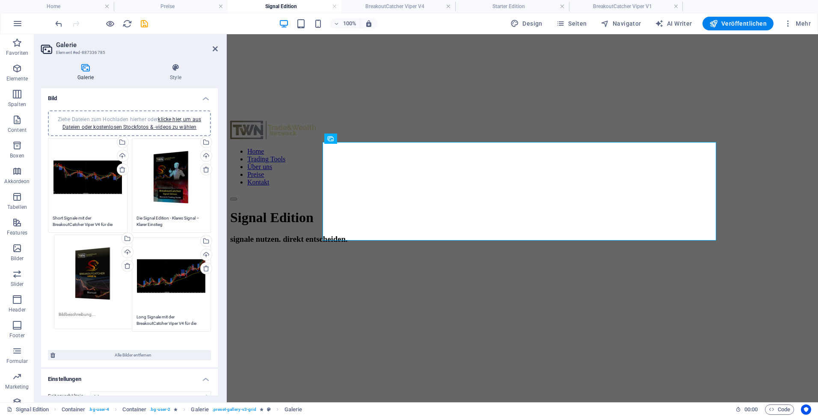
drag, startPoint x: 173, startPoint y: 275, endPoint x: 96, endPoint y: 272, distance: 77.0
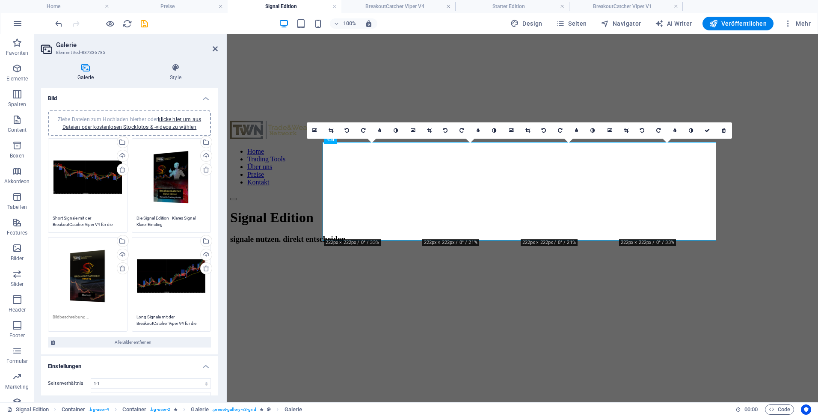
click at [80, 316] on textarea at bounding box center [88, 319] width 70 height 13
paste textarea "BreakoutCatcher Viper V4"
type textarea "BreakoutCatcher Viper V4 - Manual"
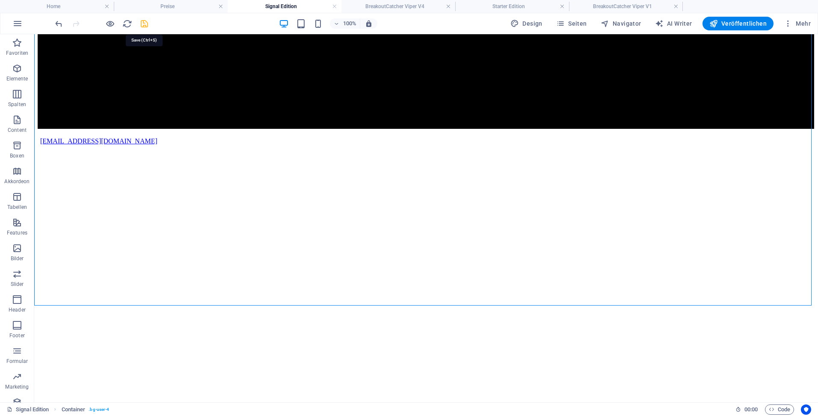
drag, startPoint x: 144, startPoint y: 24, endPoint x: 120, endPoint y: 114, distance: 93.4
click at [144, 24] on icon "save" at bounding box center [144, 24] width 10 height 10
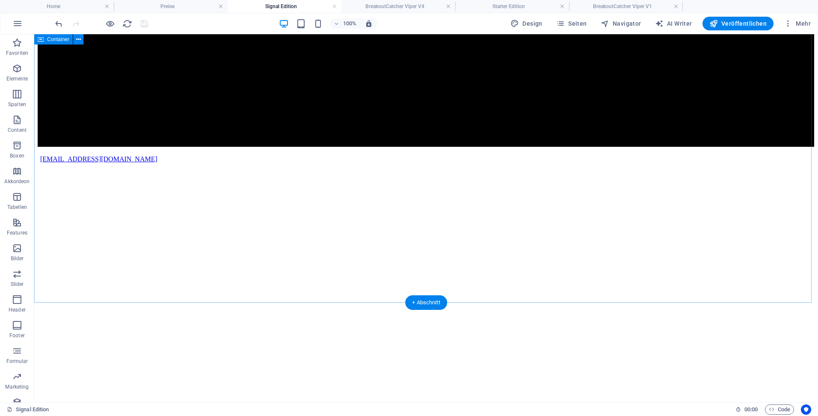
scroll to position [1283, 0]
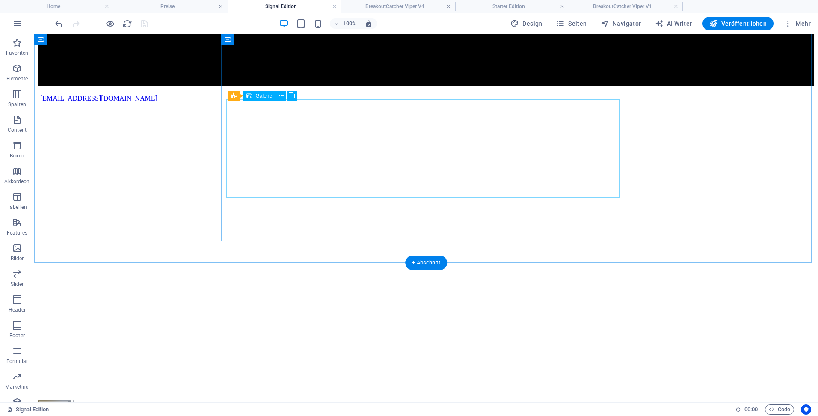
select select "4"
select select "px"
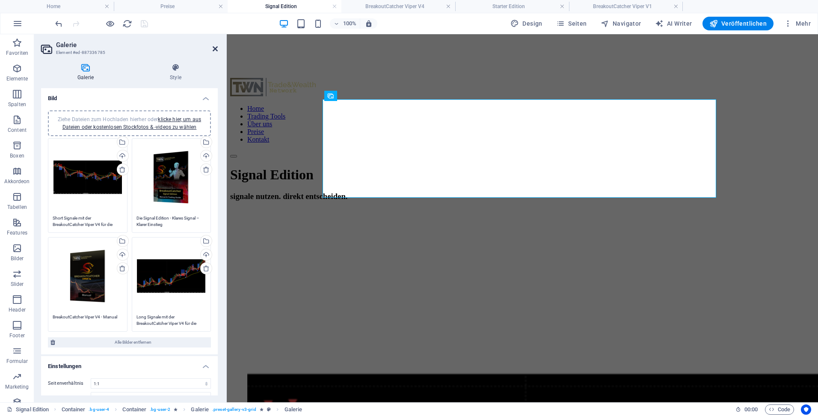
click at [215, 47] on icon at bounding box center [215, 48] width 5 height 7
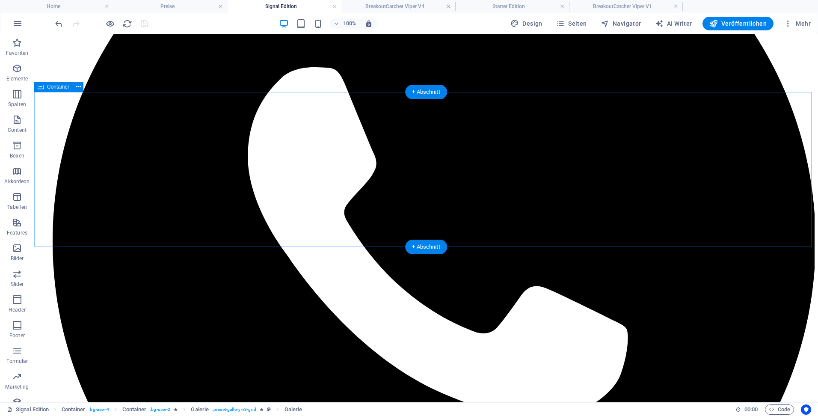
scroll to position [171, 0]
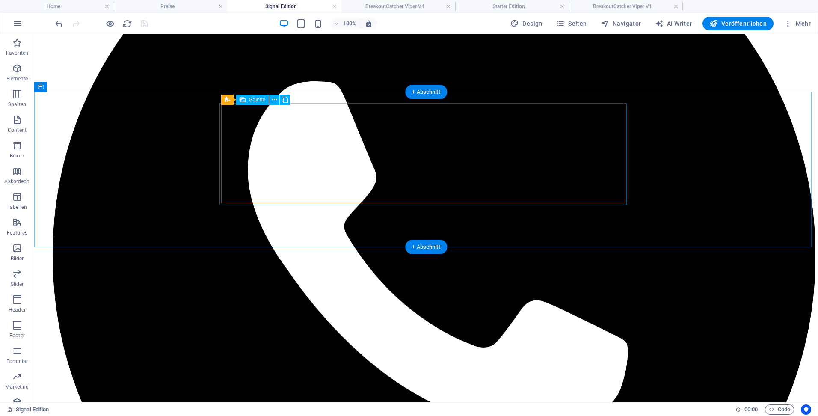
select select "4"
select select "px"
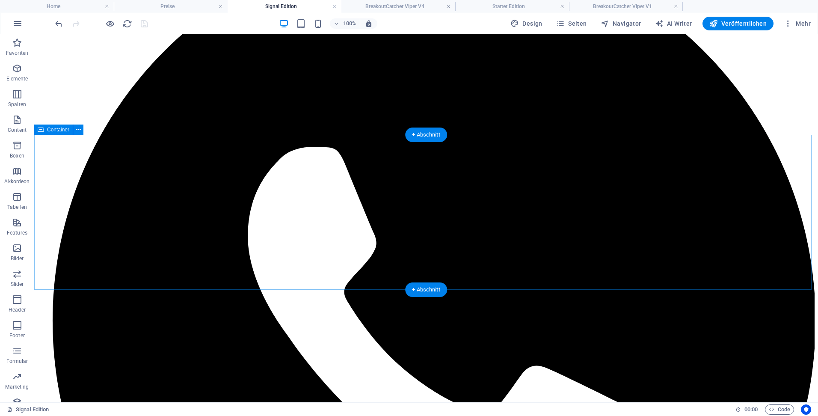
scroll to position [86, 0]
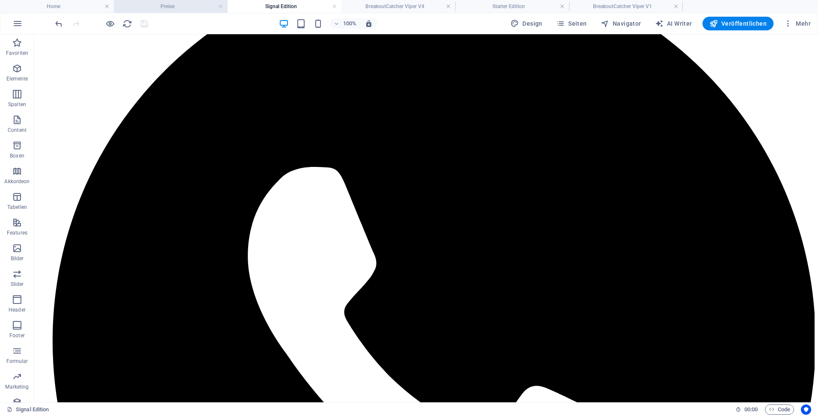
click at [157, 8] on h4 "Preise" at bounding box center [171, 6] width 114 height 9
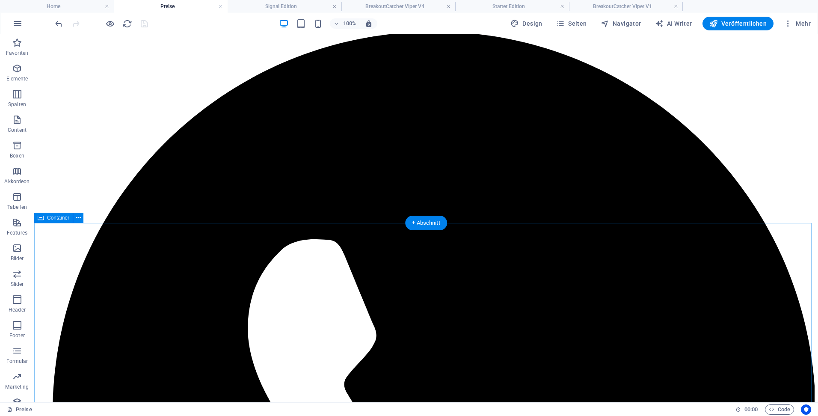
scroll to position [0, 0]
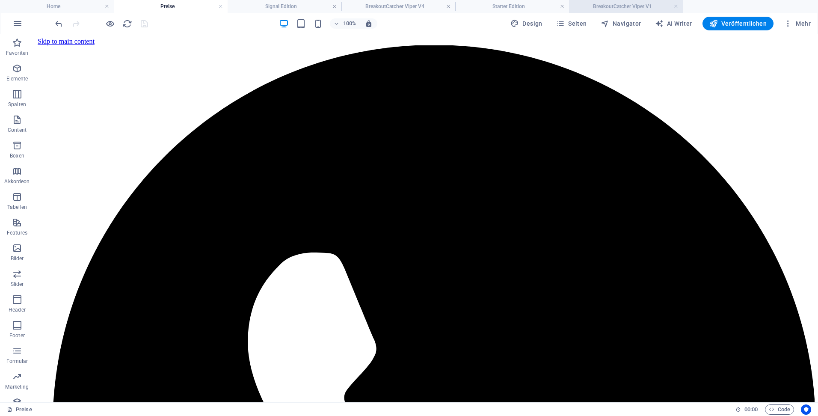
click at [603, 6] on h4 "BreakoutCatcher Viper V1" at bounding box center [626, 6] width 114 height 9
click at [367, 8] on h4 "BreakoutCatcher Viper V4" at bounding box center [398, 6] width 114 height 9
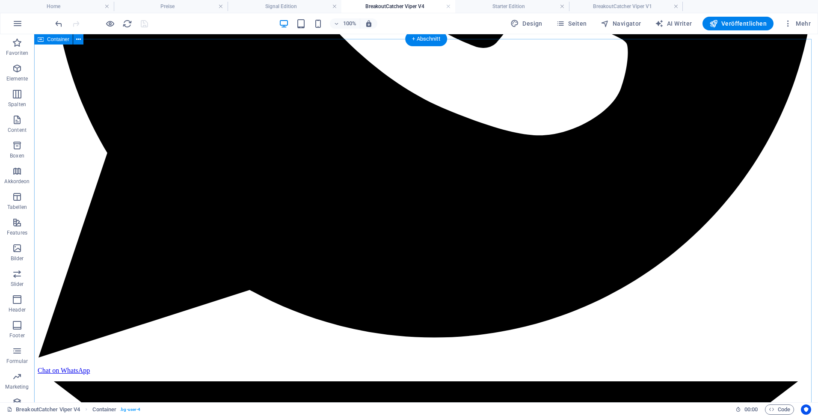
scroll to position [128, 0]
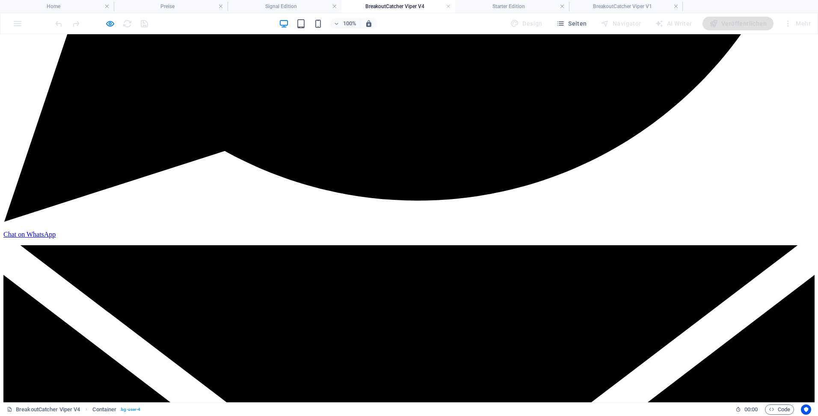
scroll to position [642, 0]
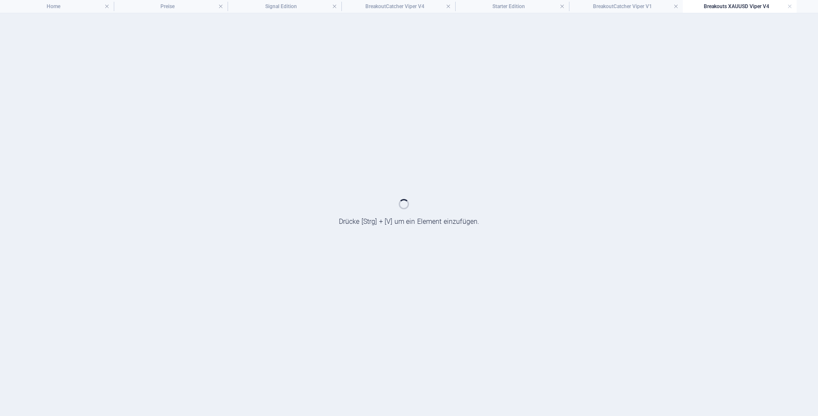
click at [265, 260] on div at bounding box center [409, 214] width 818 height 402
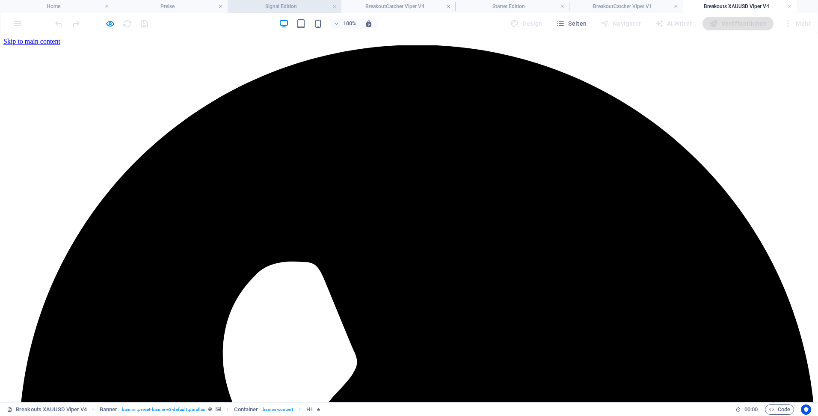
scroll to position [0, 0]
click at [387, 7] on h4 "BreakoutCatcher Viper V4" at bounding box center [398, 6] width 114 height 9
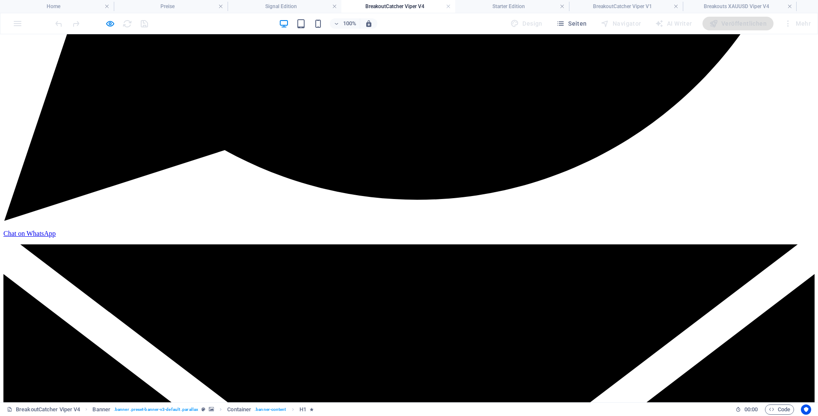
scroll to position [684, 0]
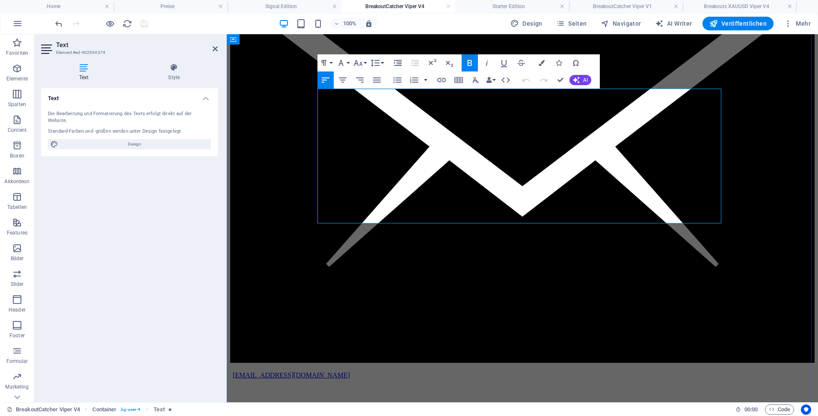
click at [540, 63] on icon "button" at bounding box center [541, 63] width 6 height 6
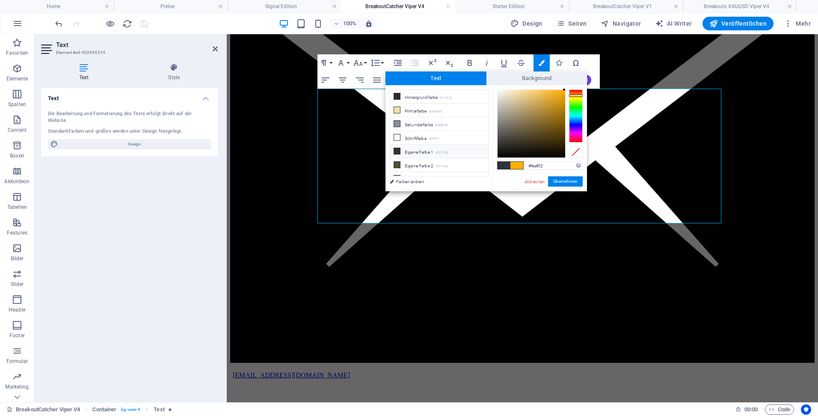
drag, startPoint x: 548, startPoint y: 162, endPoint x: 520, endPoint y: 166, distance: 28.1
click at [520, 166] on div "#feaf02 Unterstützte Formate: #0852ed rgb(8, 82, 237) rgba(8, 82, 237, 90%) hsv…" at bounding box center [539, 200] width 95 height 230
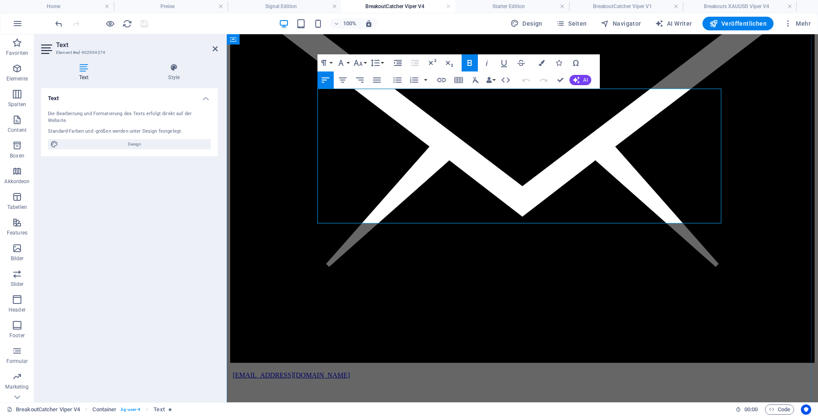
drag, startPoint x: 363, startPoint y: 216, endPoint x: 523, endPoint y: 217, distance: 159.5
click at [544, 62] on icon "button" at bounding box center [541, 63] width 6 height 6
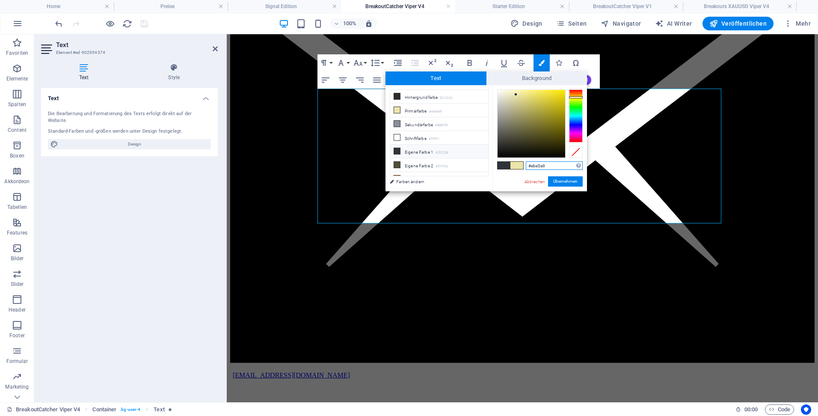
click at [526, 165] on input "#ebe5a9" at bounding box center [554, 165] width 57 height 9
paste input "feaf02"
click at [561, 185] on button "Übernehmen" at bounding box center [565, 181] width 35 height 10
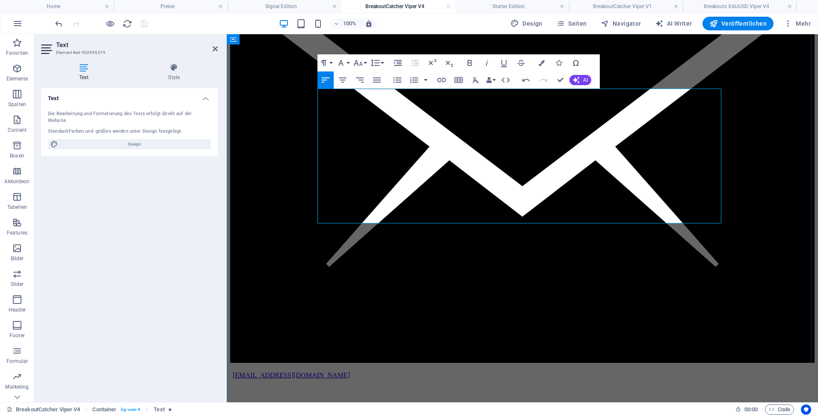
drag, startPoint x: 363, startPoint y: 219, endPoint x: 523, endPoint y: 215, distance: 160.4
click at [540, 64] on icon "button" at bounding box center [541, 63] width 6 height 6
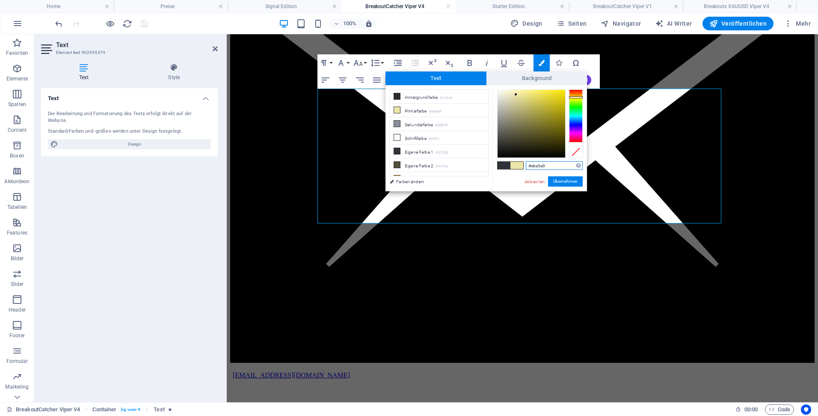
drag, startPoint x: 550, startPoint y: 166, endPoint x: 526, endPoint y: 166, distance: 23.9
click at [526, 166] on input "#ebe5a9" at bounding box center [554, 165] width 57 height 9
paste input "feaf02"
type input "#feaf02"
click at [560, 181] on button "Übernehmen" at bounding box center [565, 181] width 35 height 10
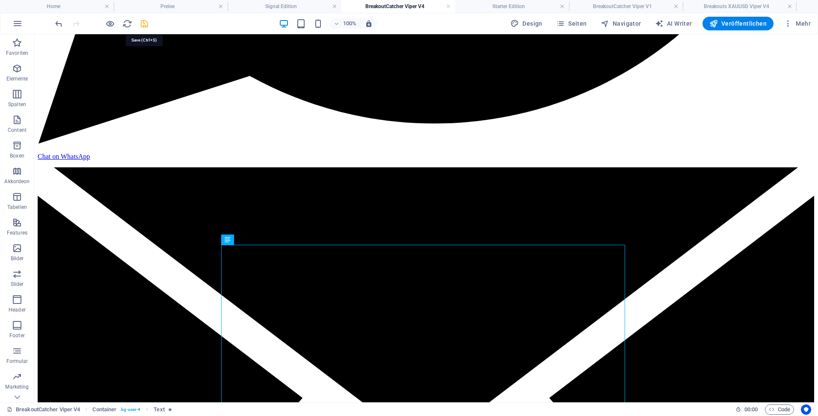
drag, startPoint x: 143, startPoint y: 23, endPoint x: 104, endPoint y: 78, distance: 67.5
click at [143, 23] on icon "save" at bounding box center [144, 24] width 10 height 10
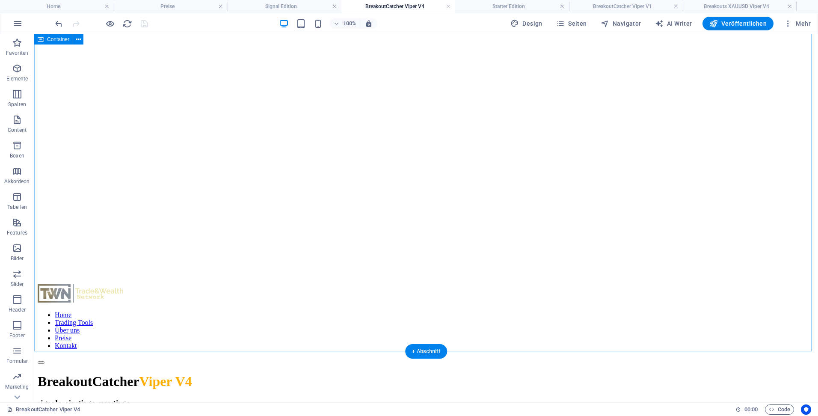
scroll to position [1454, 0]
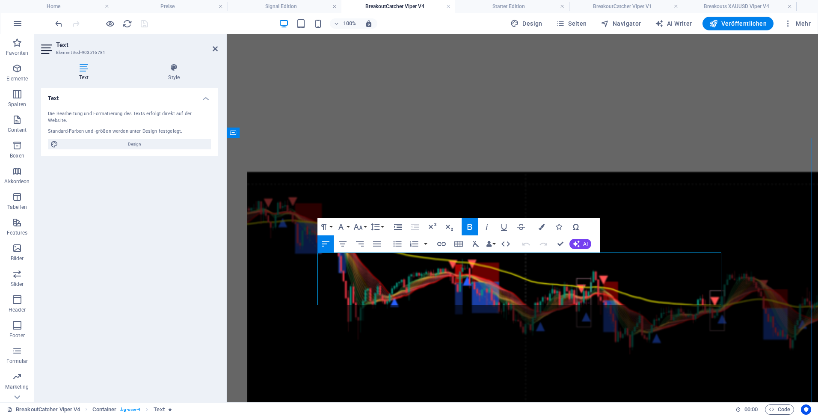
drag, startPoint x: 369, startPoint y: 289, endPoint x: 485, endPoint y: 290, distance: 115.5
click at [540, 225] on icon "button" at bounding box center [541, 227] width 6 height 6
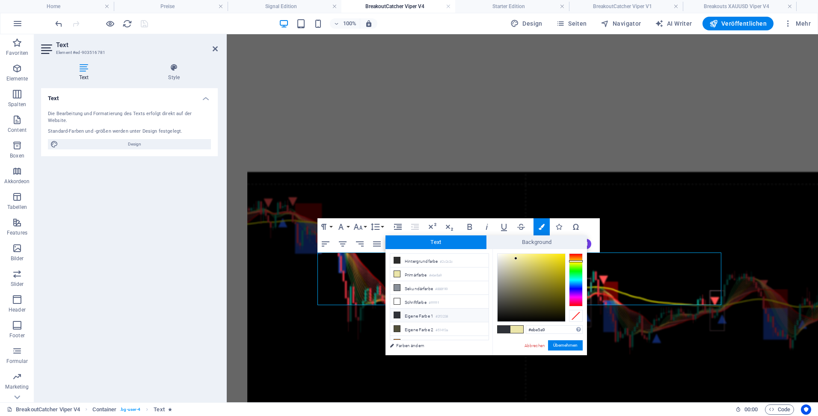
drag, startPoint x: 532, startPoint y: 329, endPoint x: 522, endPoint y: 330, distance: 10.3
click at [522, 330] on div "#ebe5a9 Unterstützte Formate: #0852ed rgb(8, 82, 237) rgba(8, 82, 237, 90%) hsv…" at bounding box center [539, 364] width 95 height 230
type input "#feaf02"
click at [560, 343] on button "Übernehmen" at bounding box center [565, 345] width 35 height 10
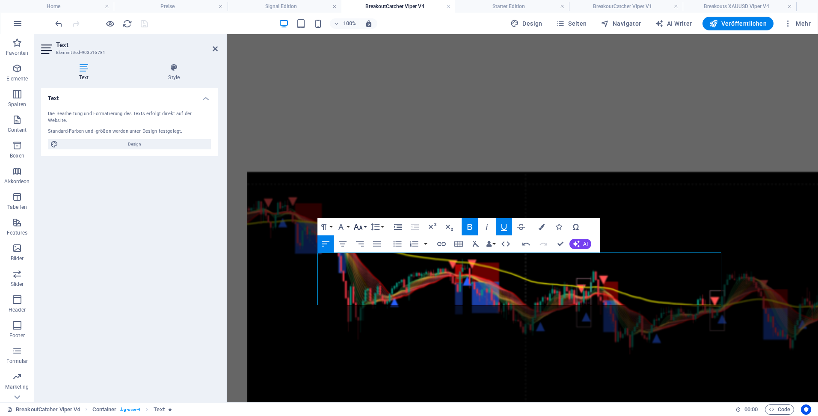
click at [360, 225] on icon "button" at bounding box center [358, 227] width 10 height 10
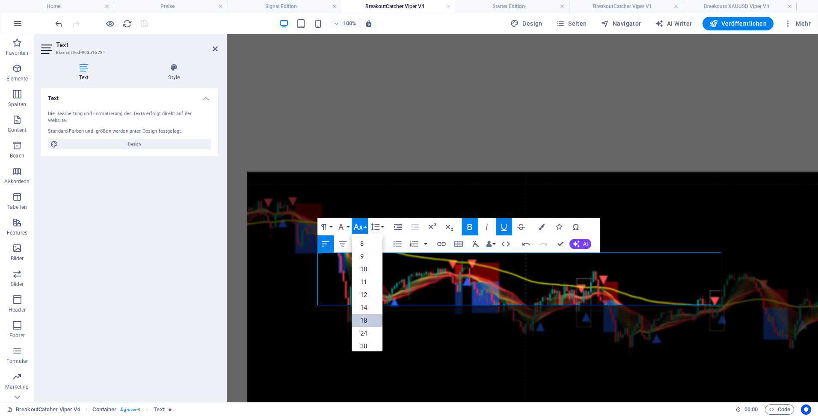
click at [365, 316] on link "18" at bounding box center [367, 320] width 31 height 13
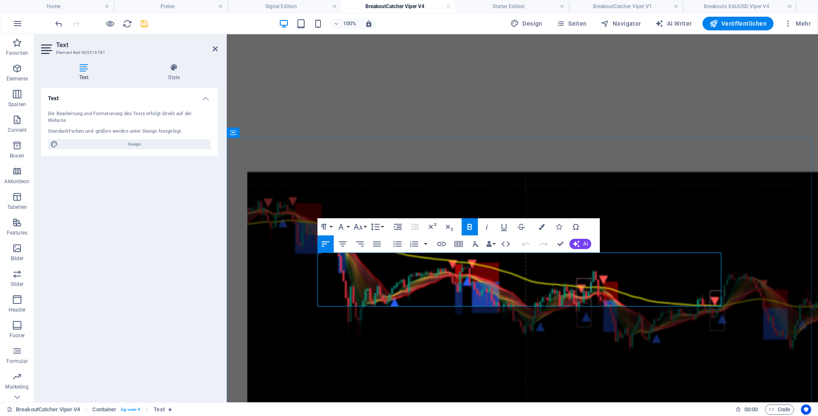
drag, startPoint x: 437, startPoint y: 278, endPoint x: 464, endPoint y: 278, distance: 27.4
click at [358, 226] on icon "button" at bounding box center [358, 227] width 10 height 10
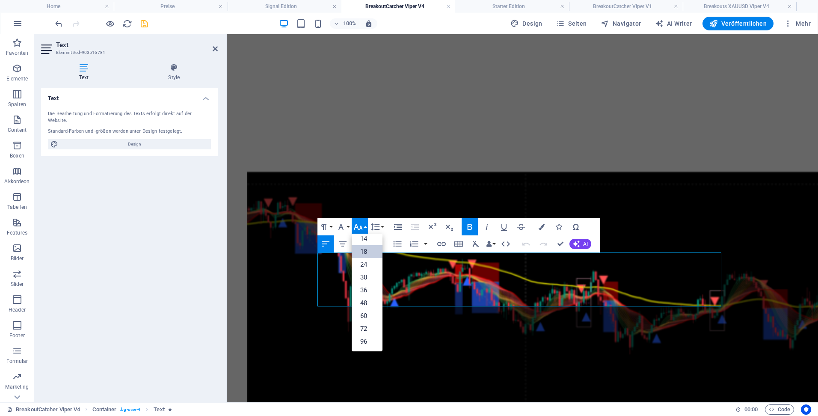
scroll to position [69, 0]
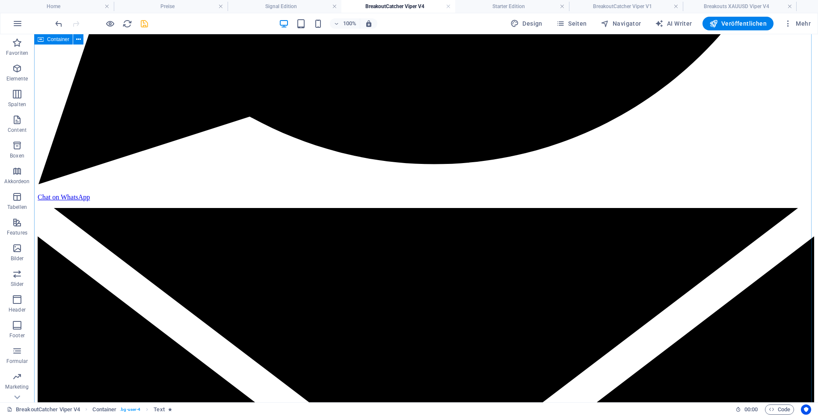
scroll to position [642, 0]
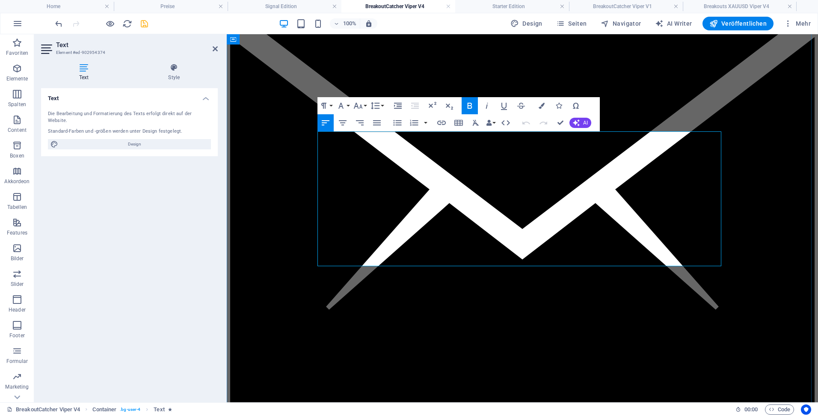
drag, startPoint x: 362, startPoint y: 258, endPoint x: 522, endPoint y: 261, distance: 160.0
click at [356, 106] on icon "button" at bounding box center [358, 106] width 10 height 10
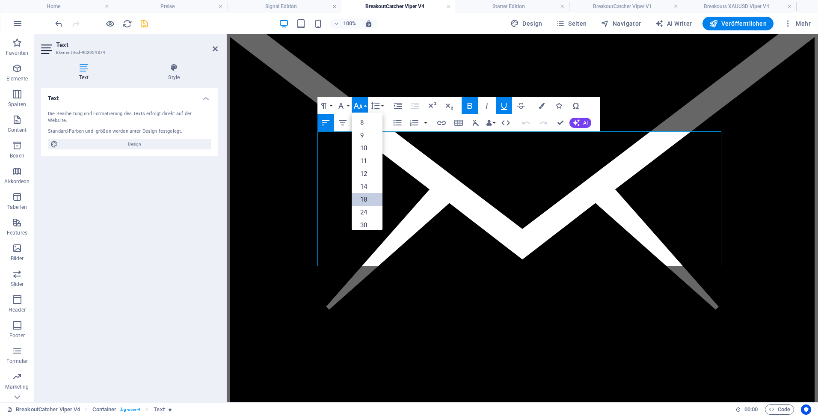
click at [365, 198] on link "18" at bounding box center [367, 199] width 31 height 13
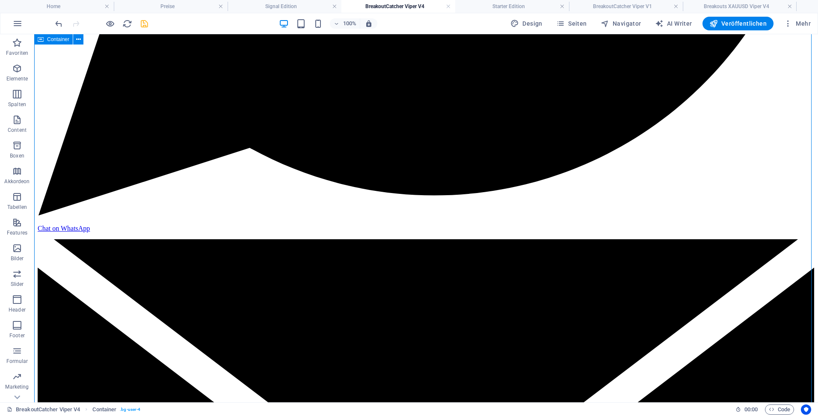
scroll to position [599, 0]
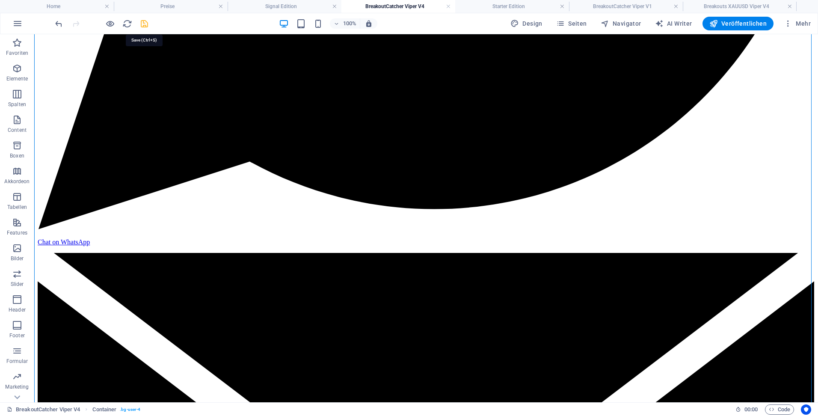
click at [140, 22] on icon "save" at bounding box center [144, 24] width 10 height 10
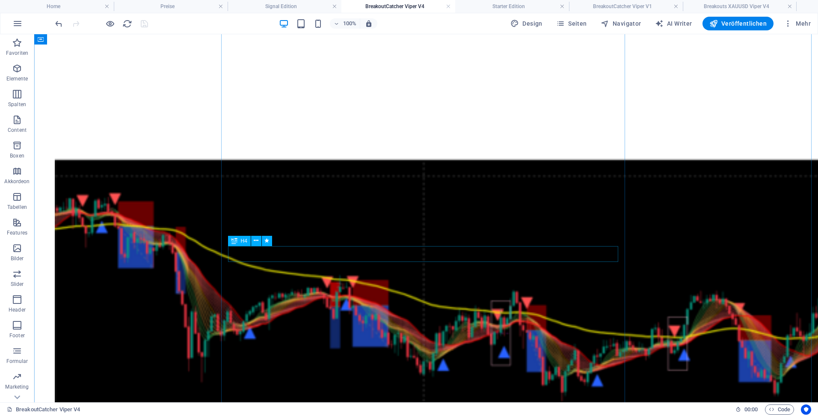
scroll to position [1839, 0]
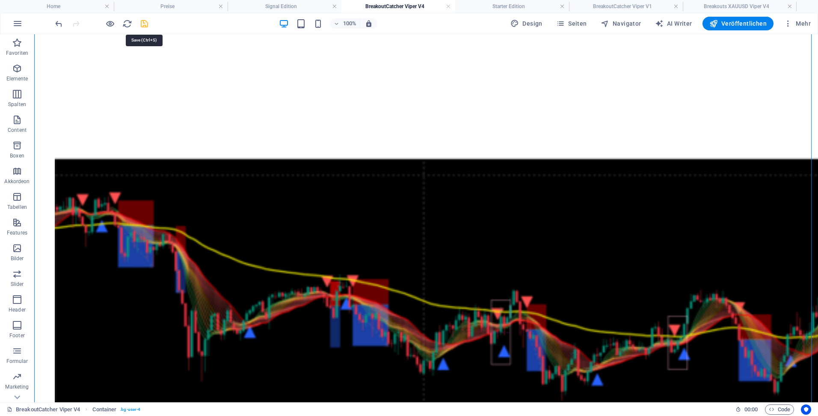
click at [141, 23] on icon "save" at bounding box center [144, 24] width 10 height 10
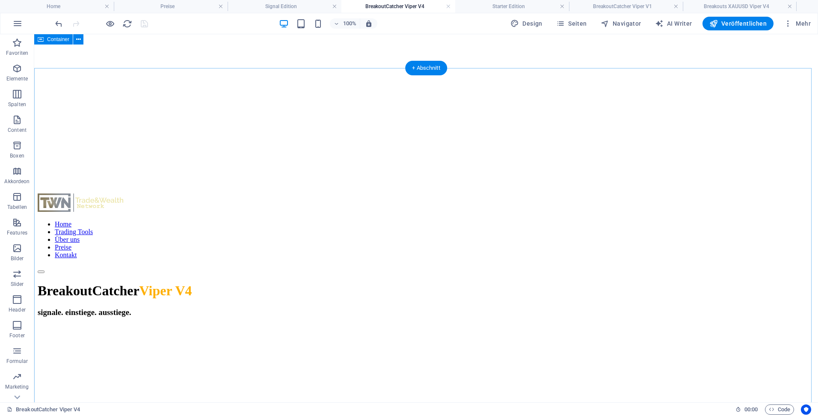
scroll to position [1454, 0]
